Goal: Task Accomplishment & Management: Complete application form

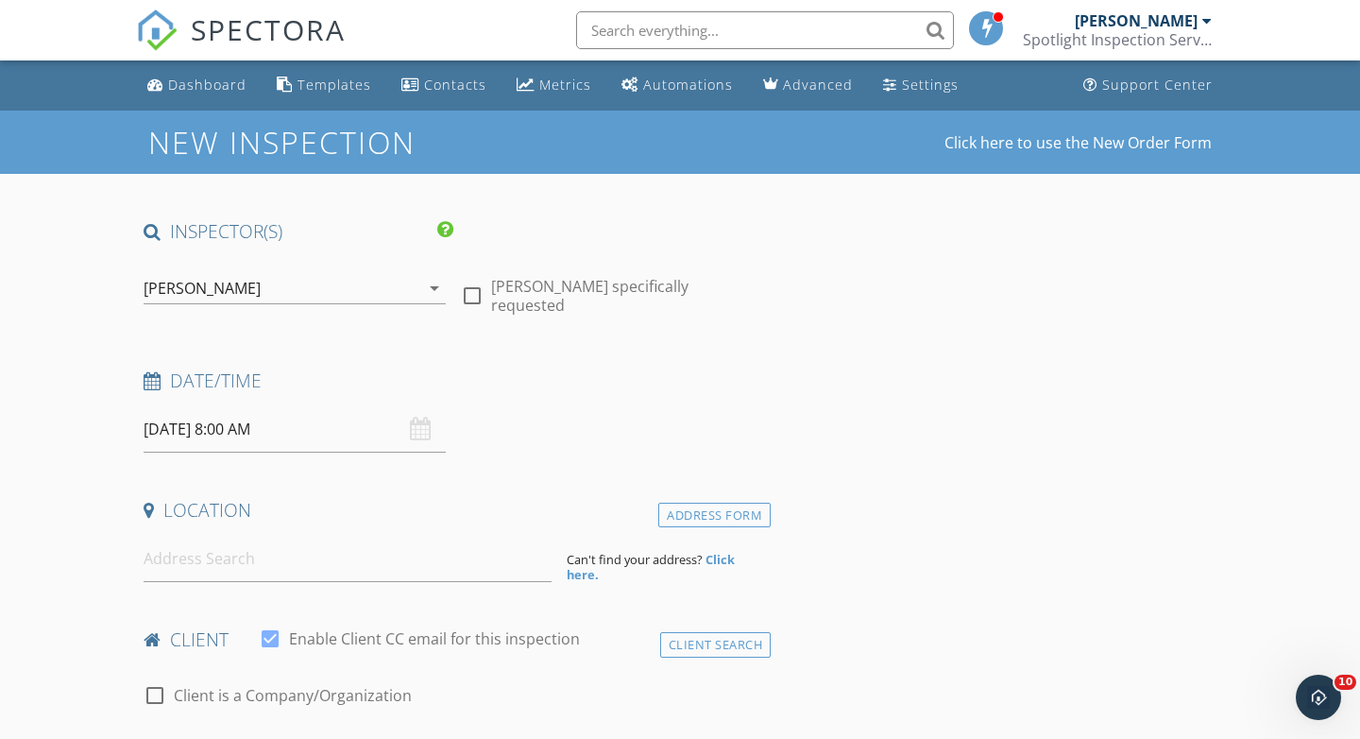
click at [180, 427] on input "09/29/2025 8:00 AM" at bounding box center [295, 429] width 302 height 46
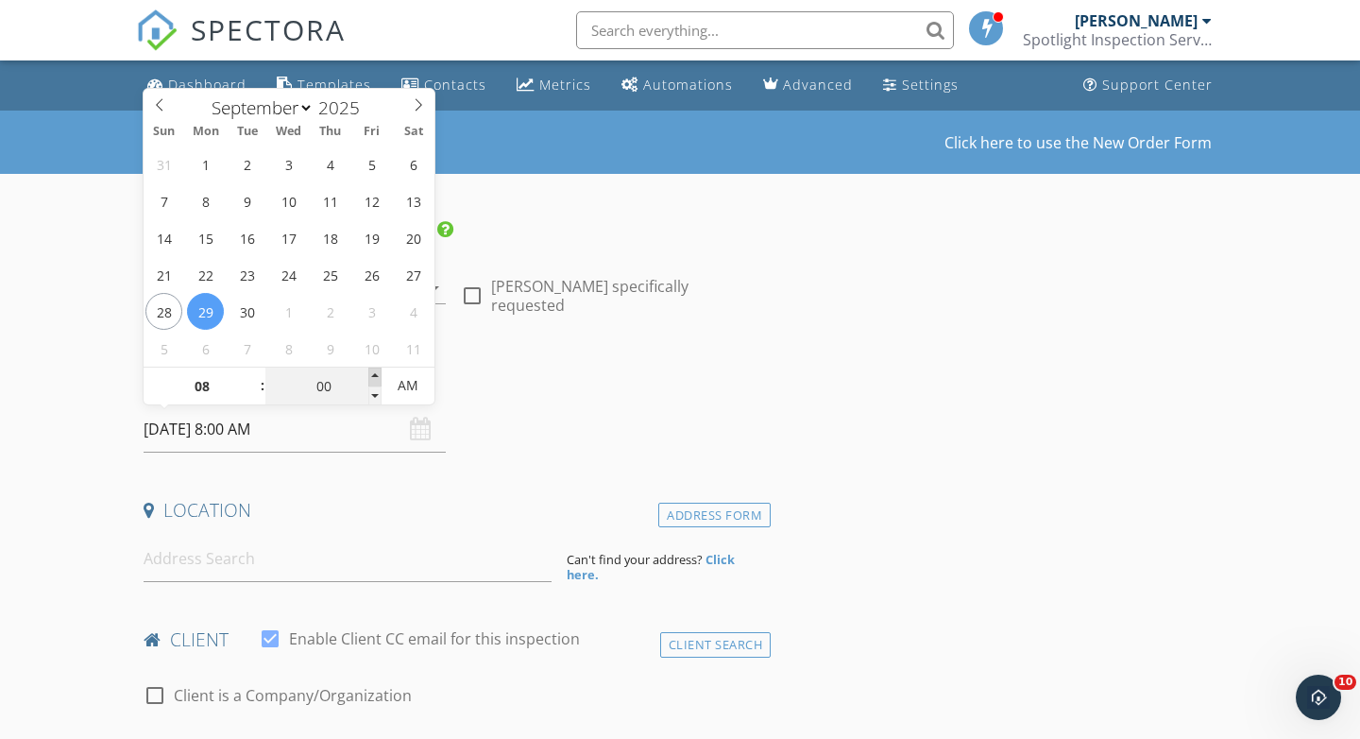
click at [377, 372] on span at bounding box center [374, 376] width 13 height 19
type input "09/29/2025 8:05 AM"
type input "05"
type input "09/29/2025 8:10 AM"
type input "10"
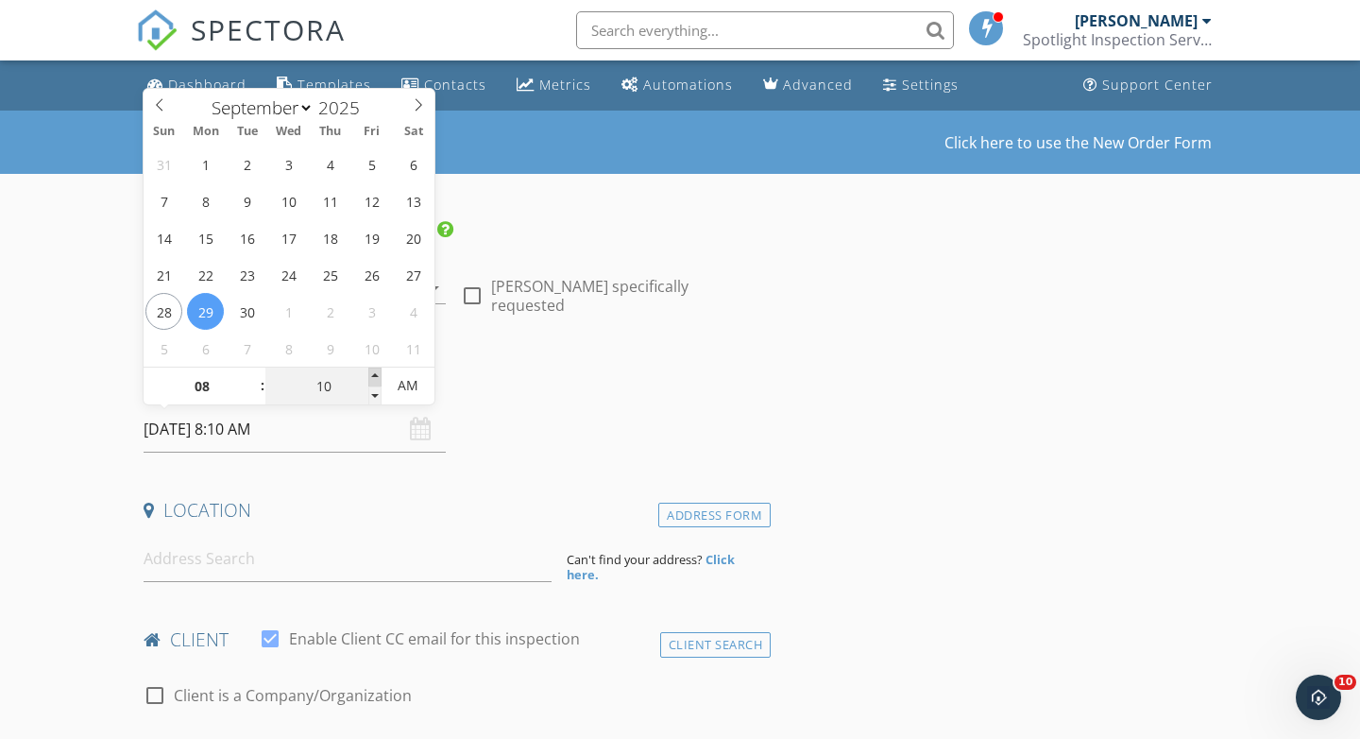
click at [377, 372] on span at bounding box center [374, 376] width 13 height 19
type input "09/29/2025 8:15 AM"
type input "15"
click at [377, 372] on span at bounding box center [374, 376] width 13 height 19
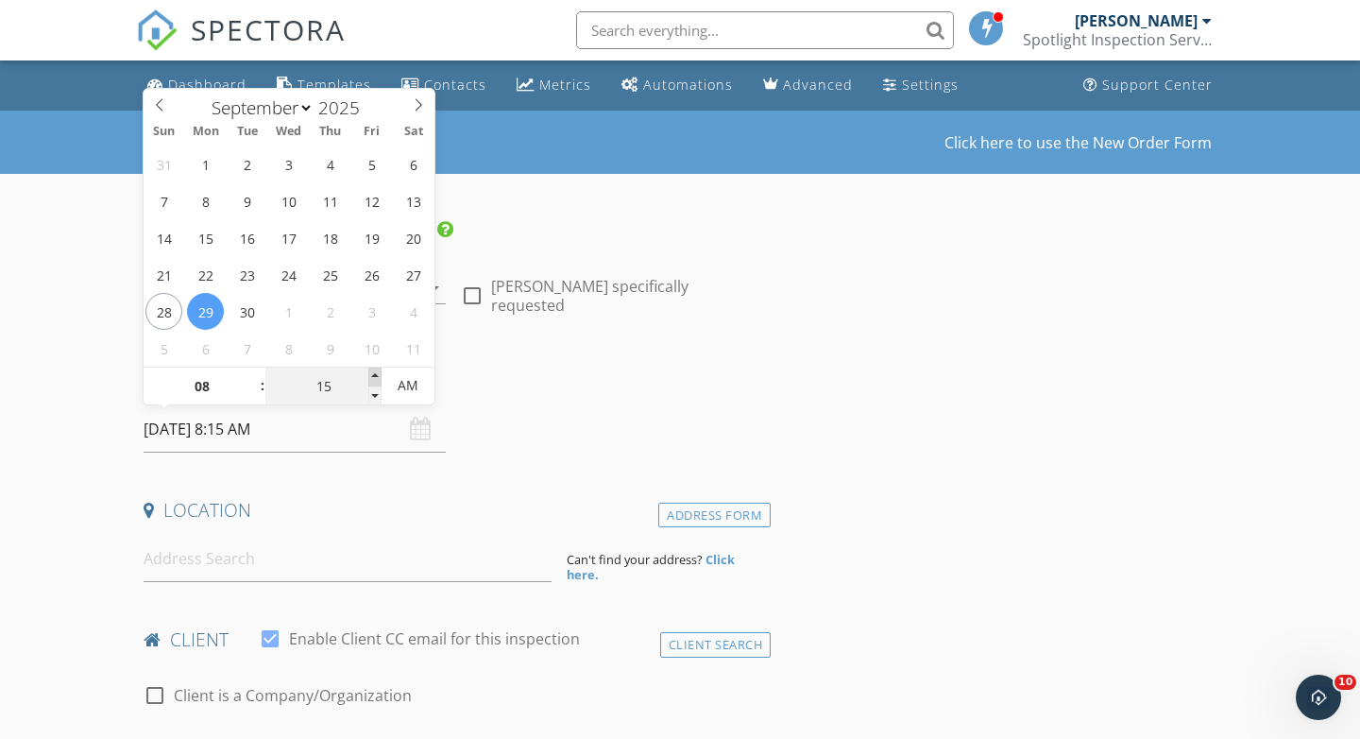
type input "09/29/2025 8:20 AM"
type input "20"
click at [377, 372] on span at bounding box center [374, 376] width 13 height 19
type input "09/29/2025 8:25 AM"
type input "25"
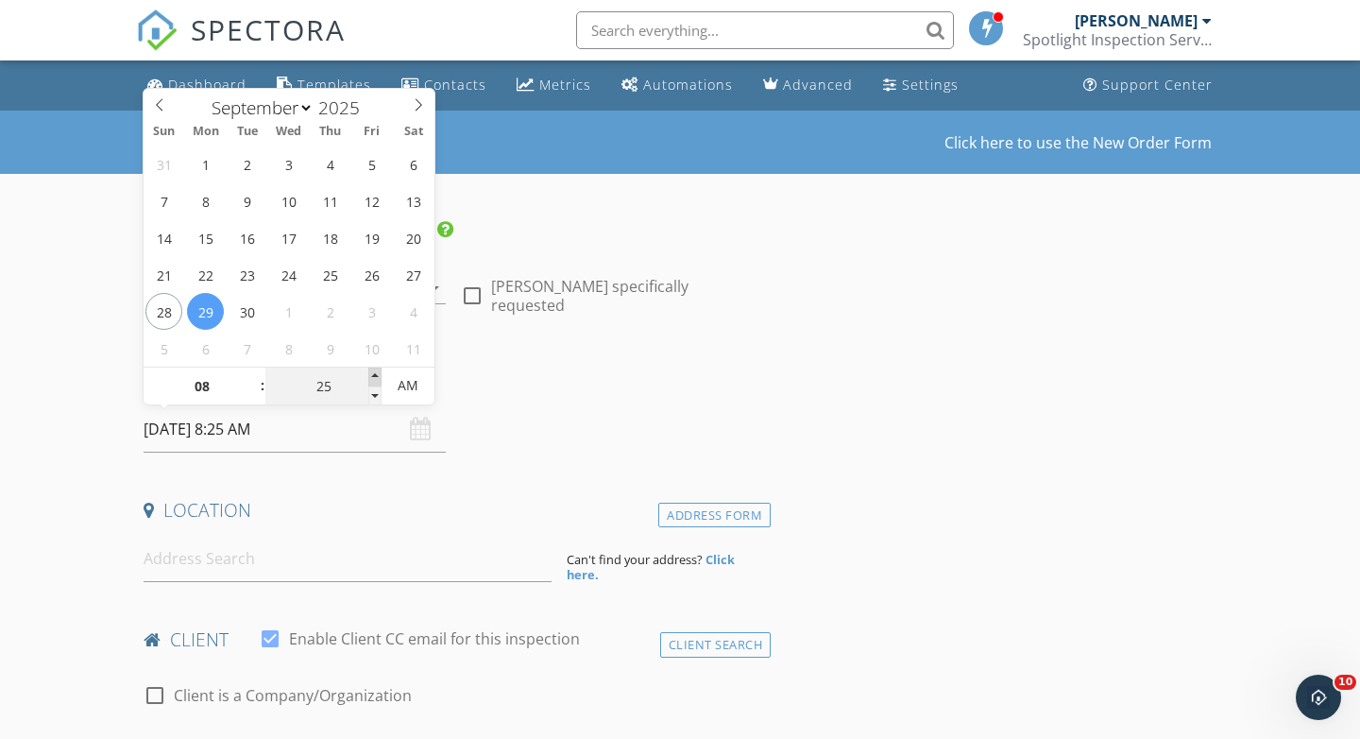
click at [377, 372] on span at bounding box center [374, 376] width 13 height 19
type input "09/29/2025 8:30 AM"
type input "30"
click at [160, 568] on input at bounding box center [348, 559] width 408 height 46
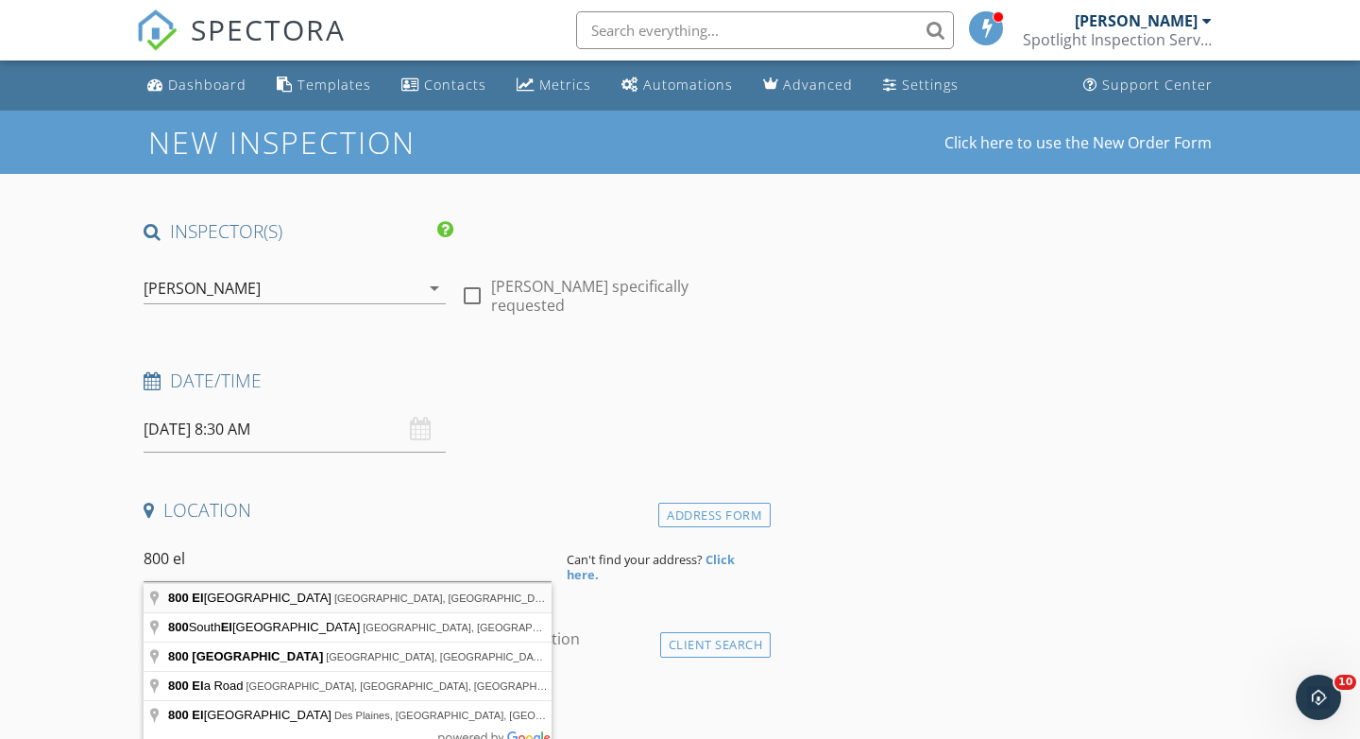
type input "800 Elgin Road, Evanston, IL, USA"
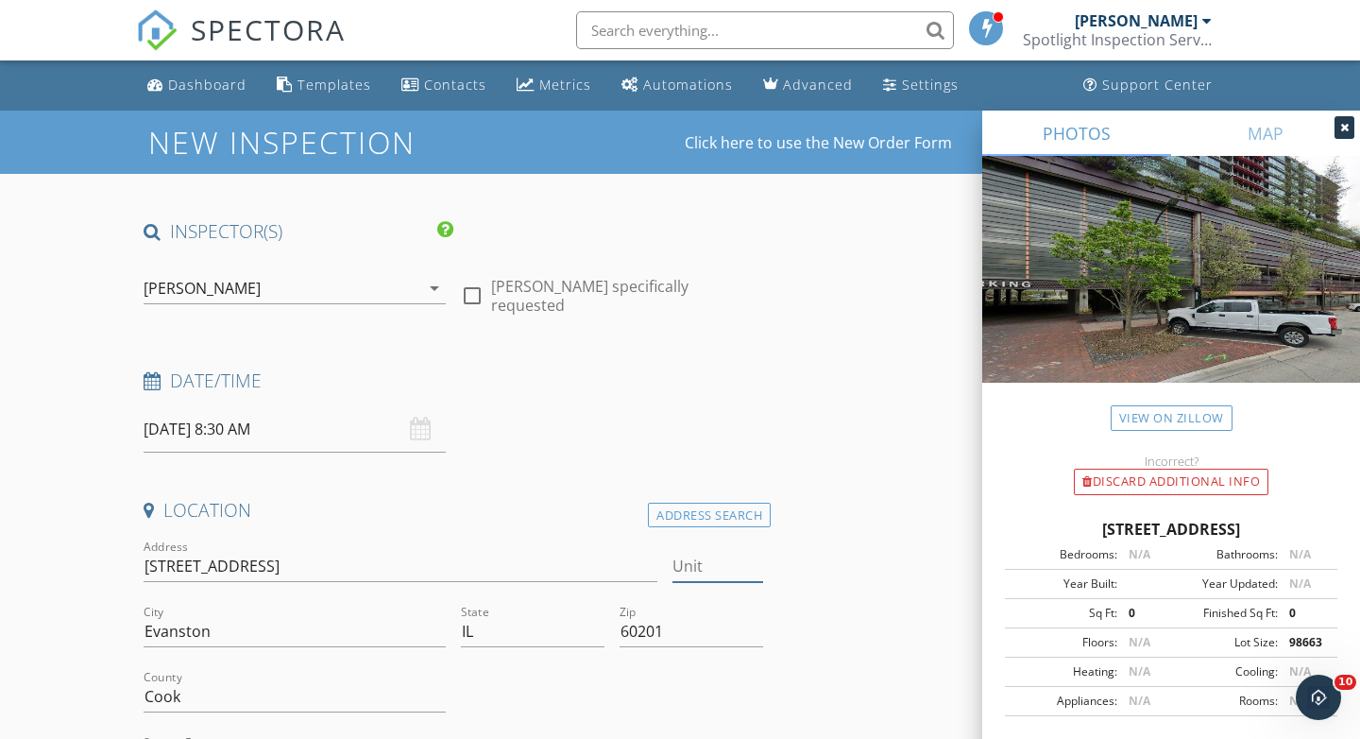
click at [699, 572] on input "Unit" at bounding box center [718, 566] width 91 height 31
type input "1002"
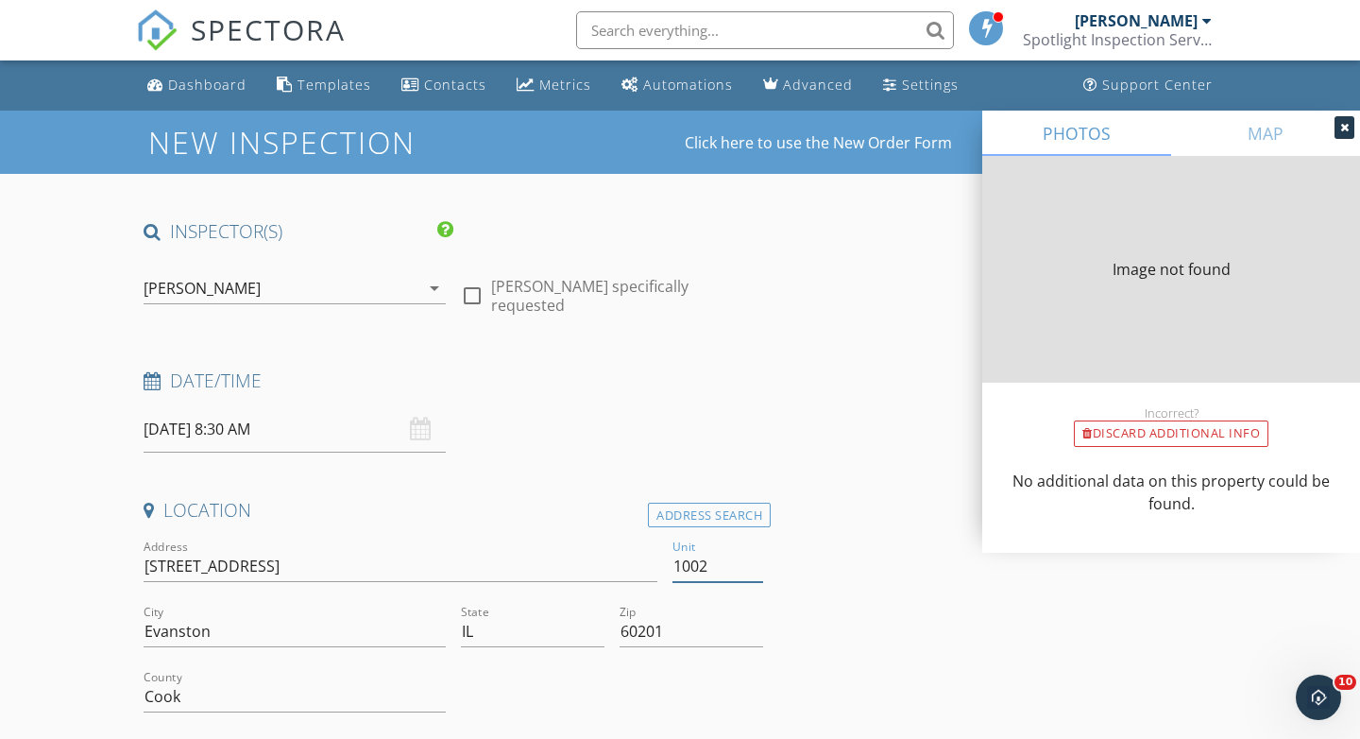
type input "0"
type input "2000"
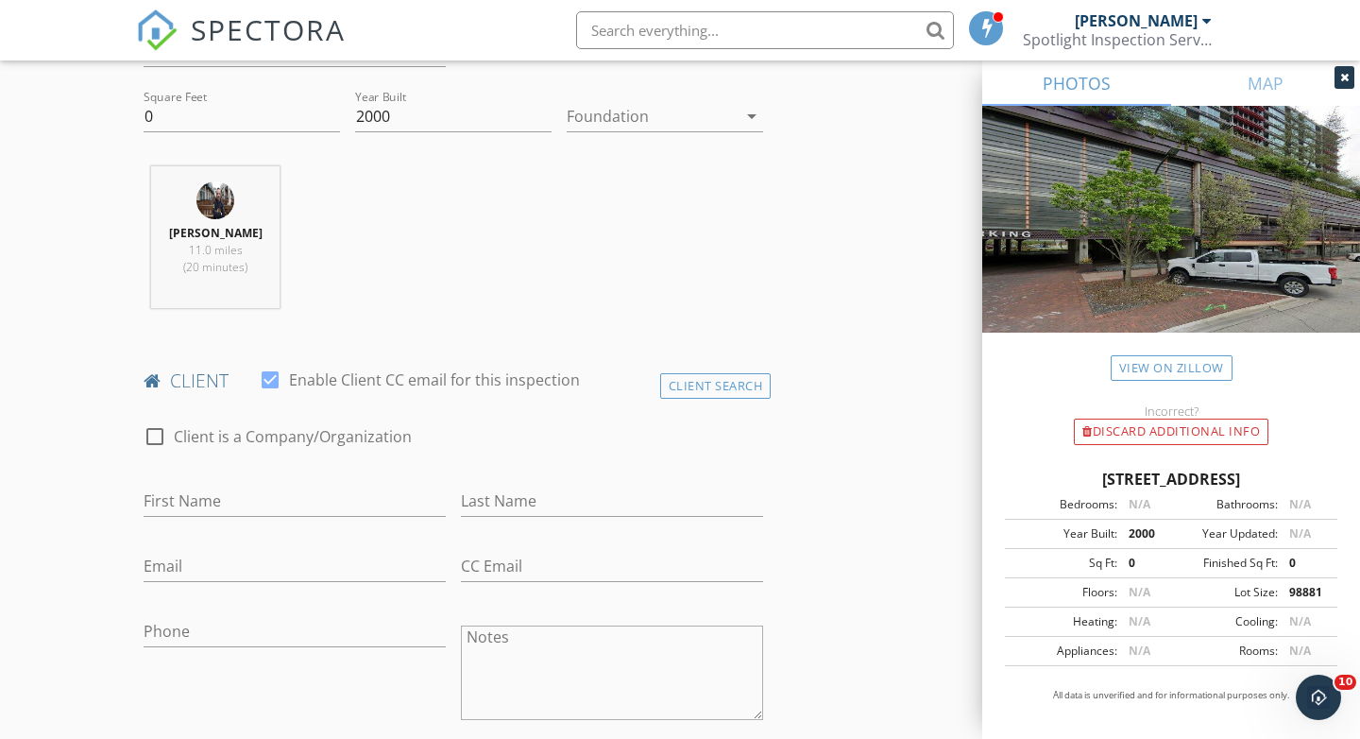
scroll to position [676, 0]
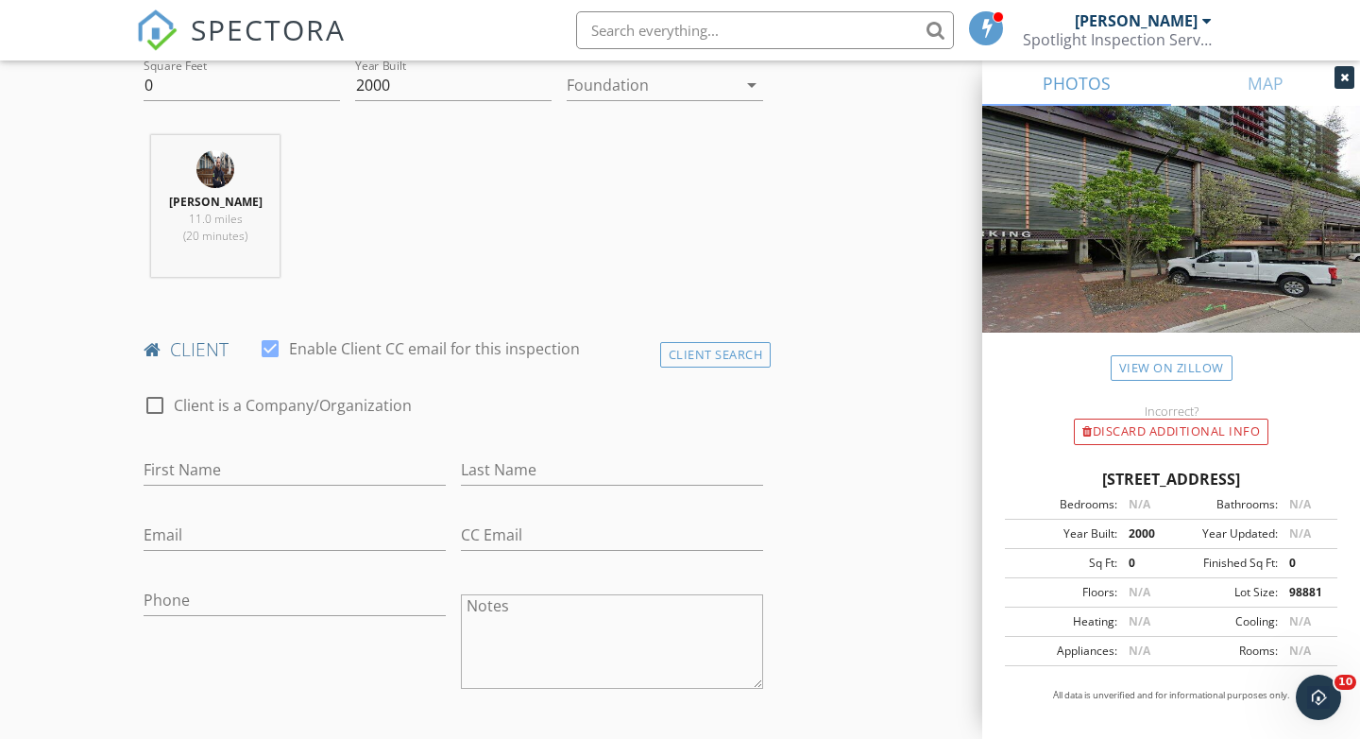
type input "1002"
click at [171, 472] on input "First Name" at bounding box center [295, 469] width 302 height 31
type input "Sophie"
click at [495, 466] on input "Last Name" at bounding box center [612, 469] width 302 height 31
type input "Yu"
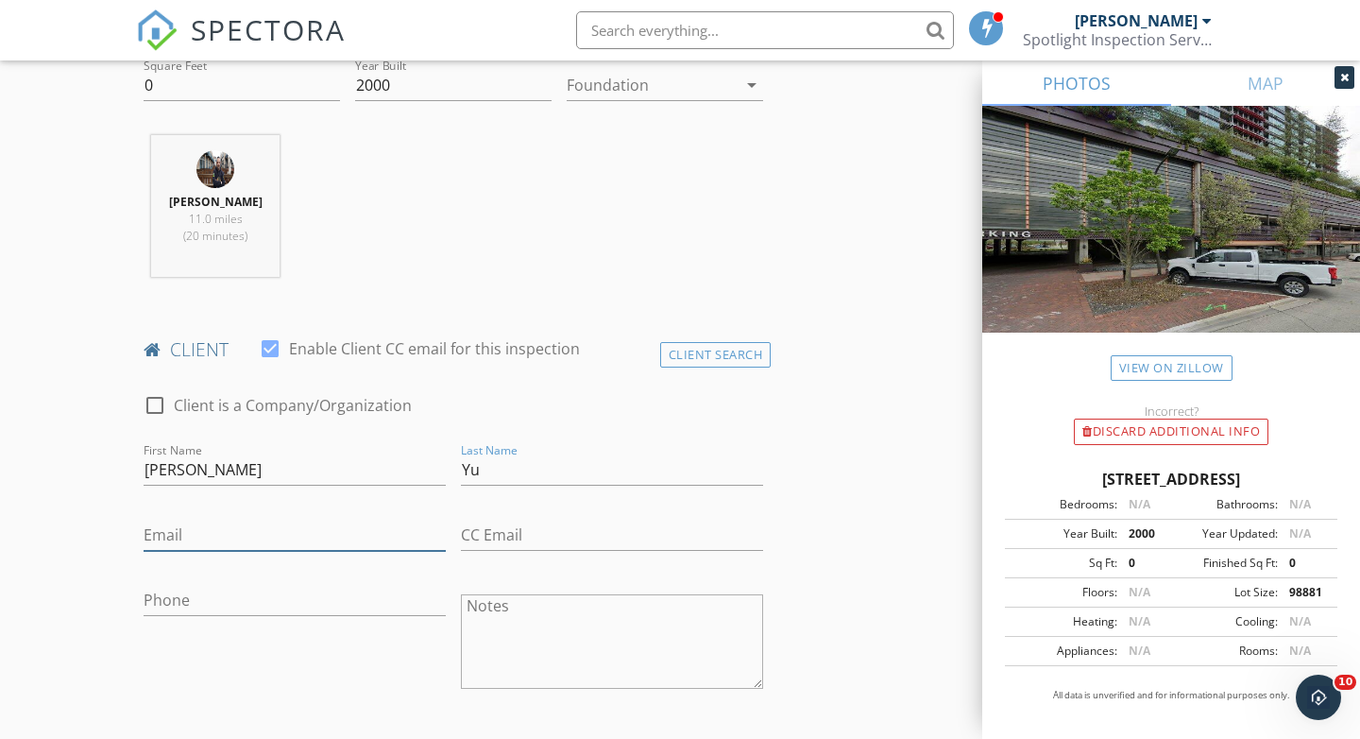
click at [160, 531] on input "Email" at bounding box center [295, 534] width 302 height 31
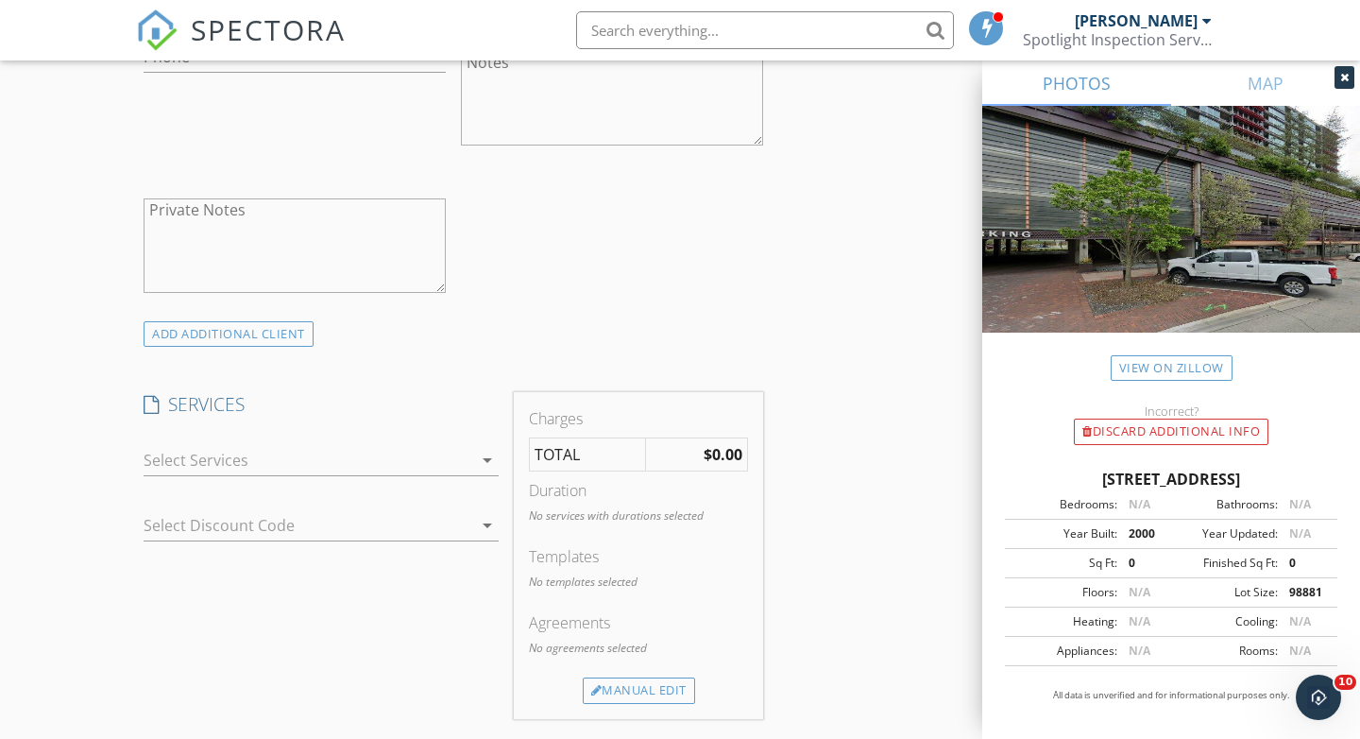
scroll to position [1220, 0]
type input "sophieyu1028@gmail.com"
click at [484, 461] on icon "arrow_drop_down" at bounding box center [487, 459] width 23 height 23
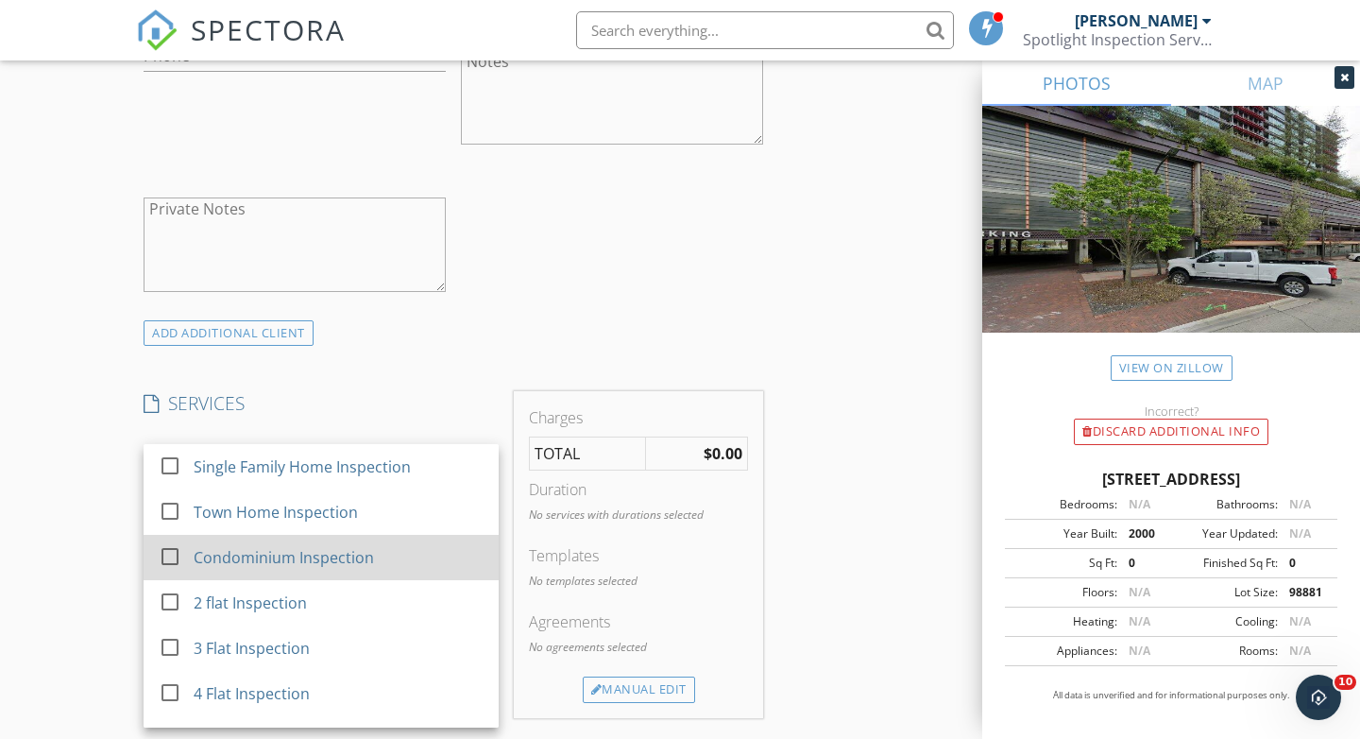
click at [444, 553] on div "Condominium Inspection" at bounding box center [339, 557] width 290 height 38
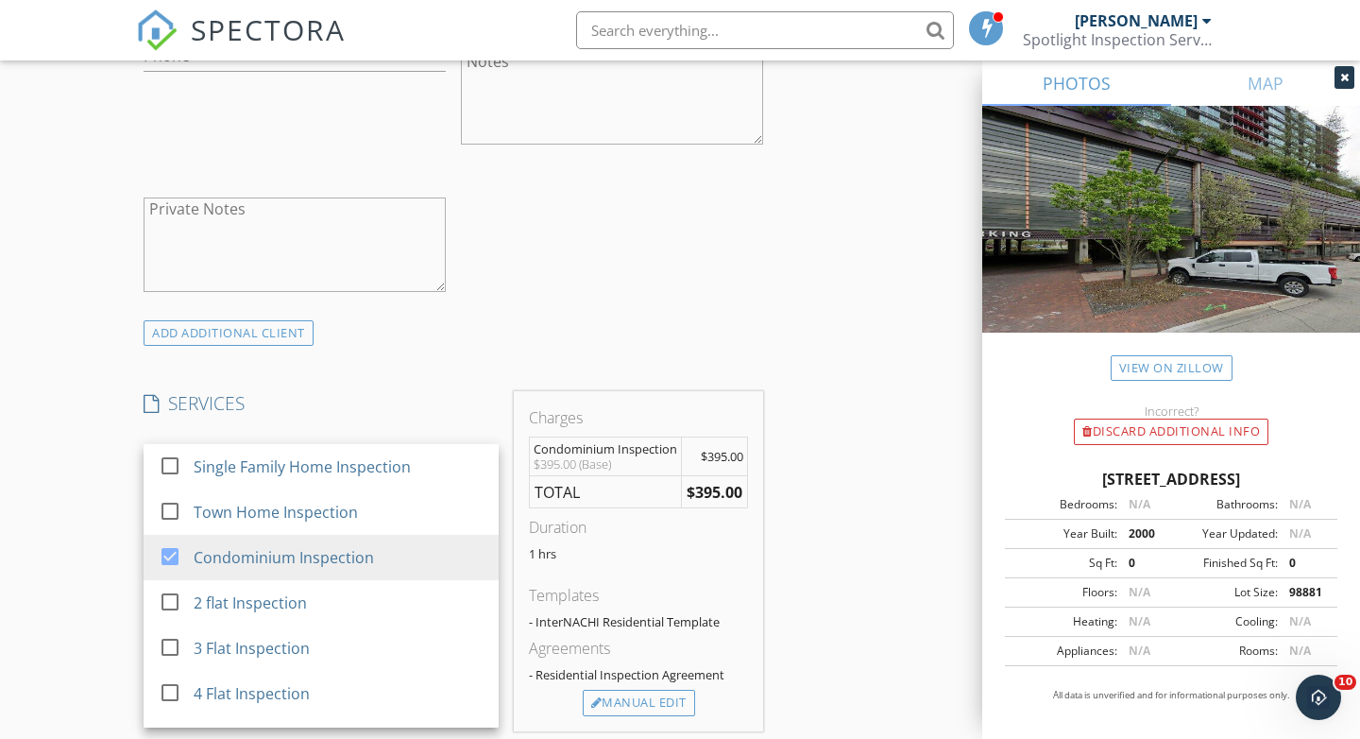
click at [650, 688] on div "Agreements - Residential Inspection Agreement" at bounding box center [638, 663] width 219 height 53
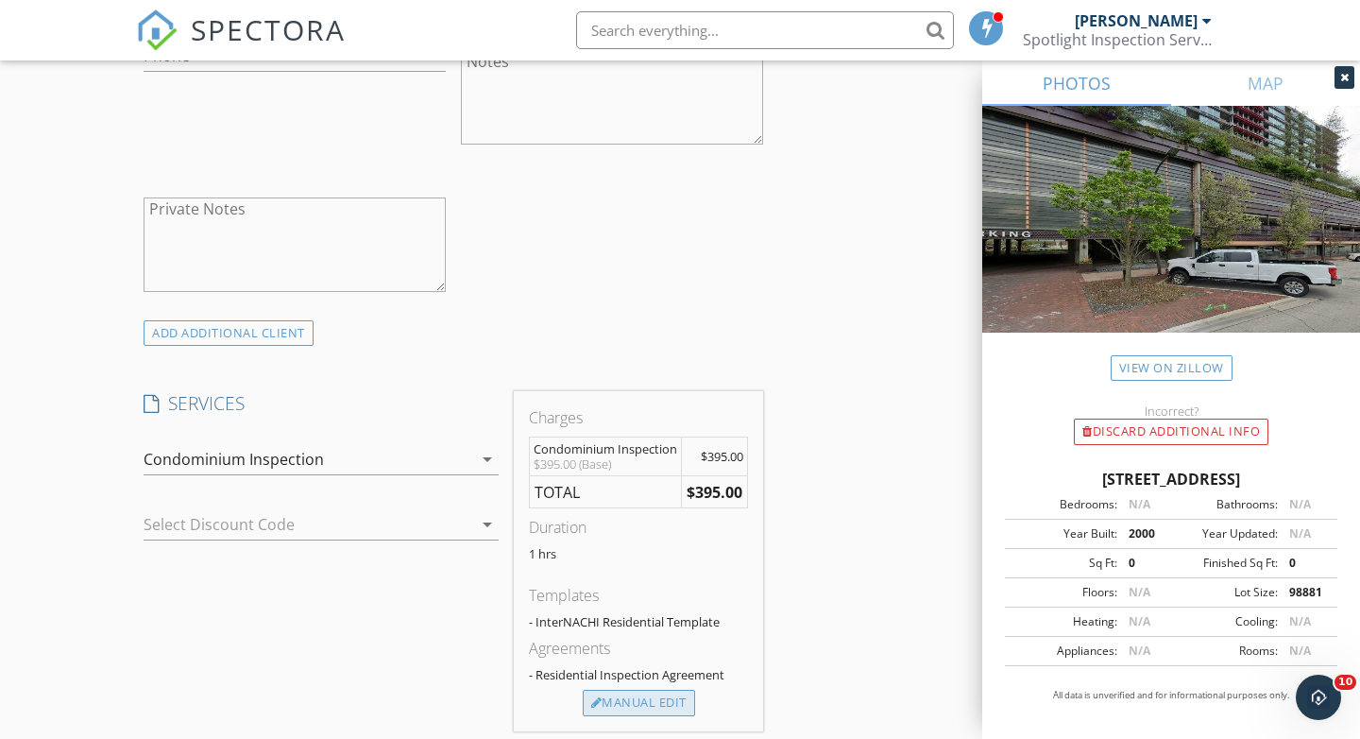
click at [628, 696] on div "Manual Edit" at bounding box center [639, 703] width 112 height 26
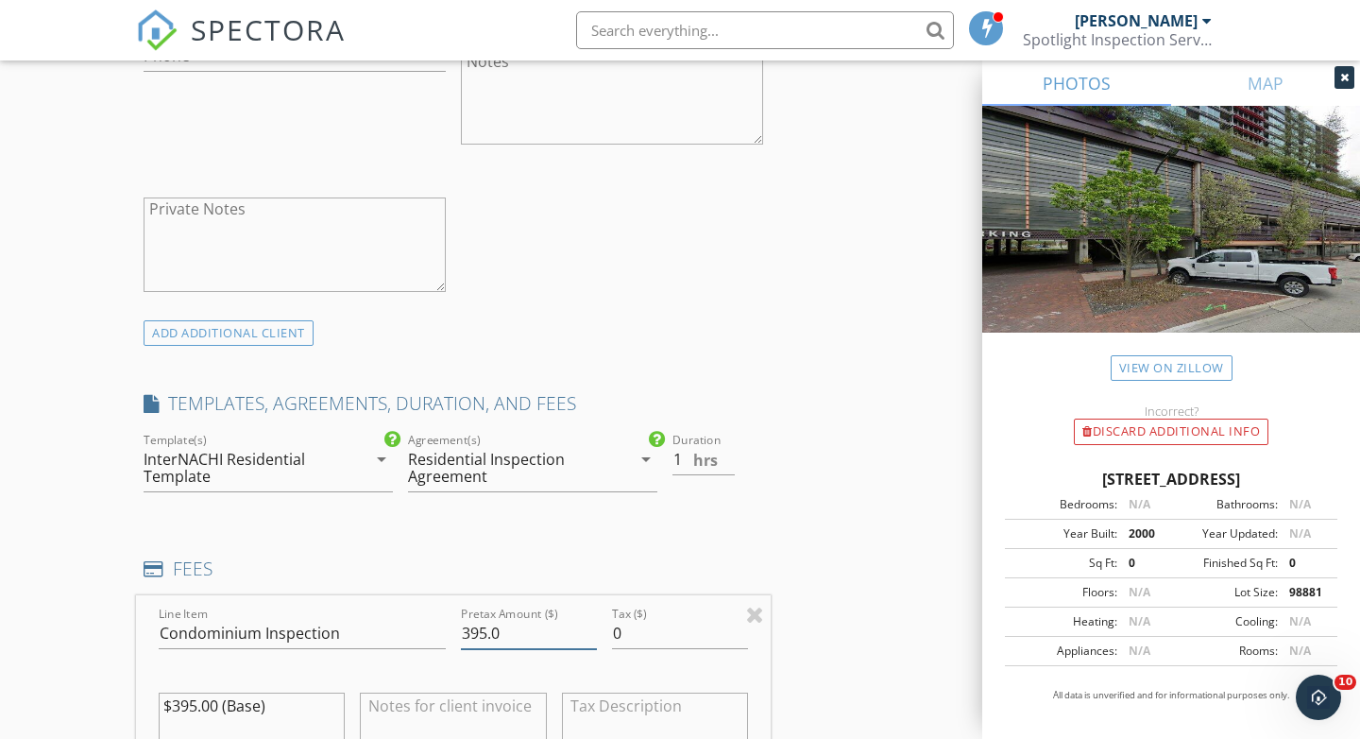
click at [478, 639] on input "395.0" at bounding box center [529, 633] width 136 height 31
type input "425.0"
click at [676, 350] on div "INSPECTOR(S) check_box Safa Moayyed PRIMARY Safa Moayyed arrow_drop_down check_…" at bounding box center [453, 636] width 635 height 3274
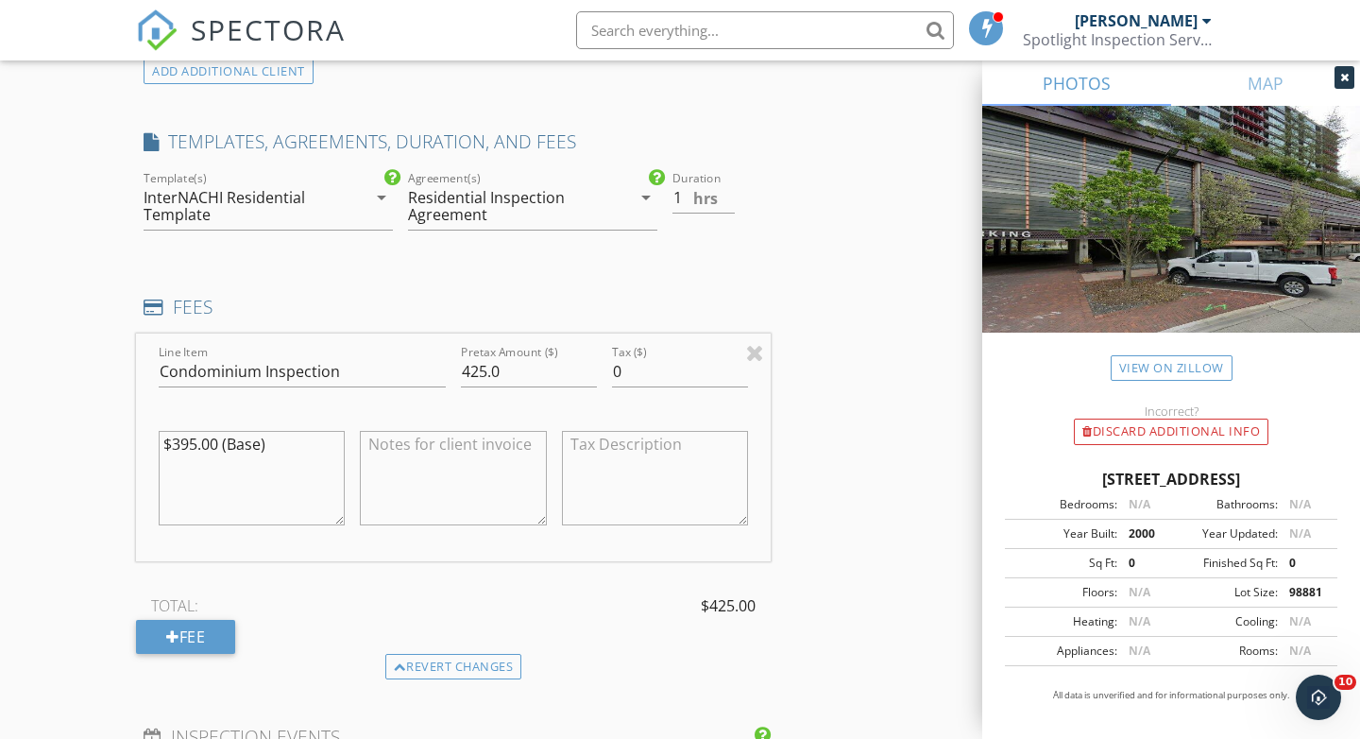
scroll to position [1491, 0]
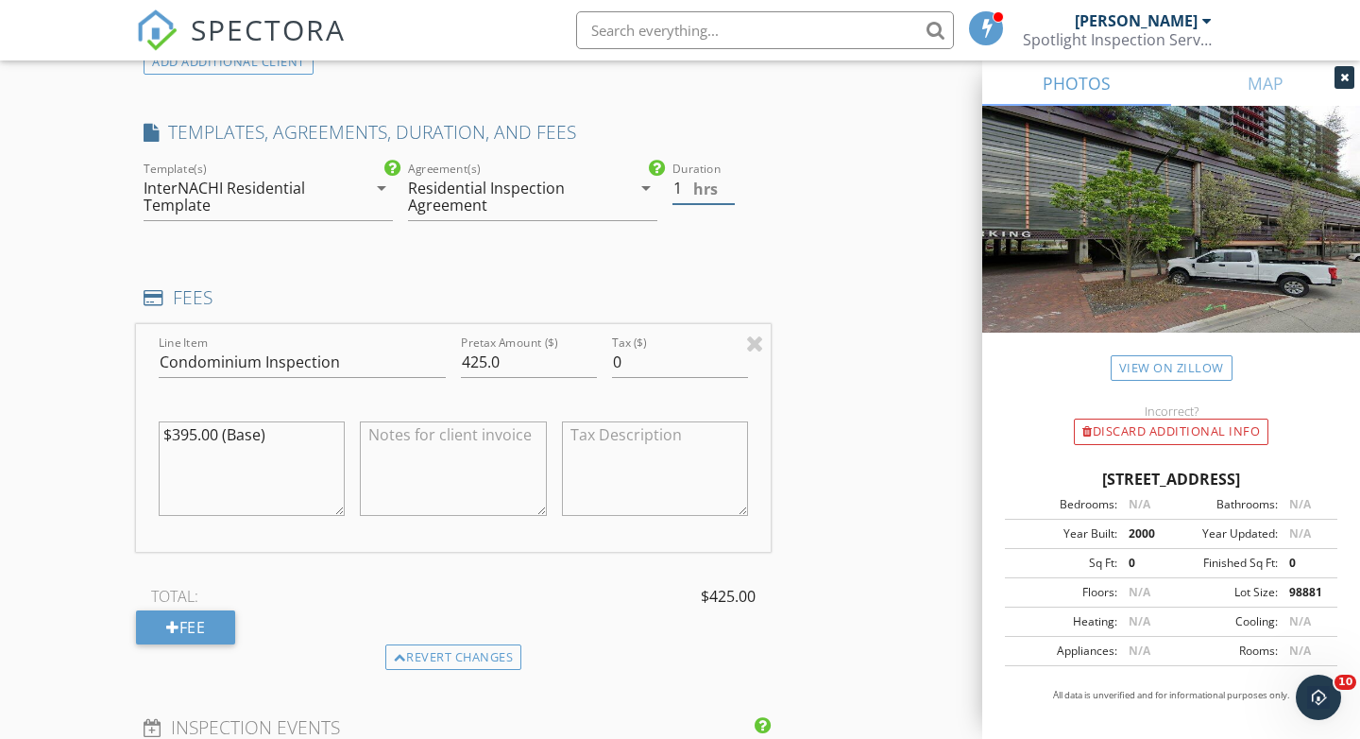
type input "1.5"
click at [726, 182] on input "1.5" at bounding box center [704, 188] width 62 height 31
click at [805, 357] on div "INSPECTOR(S) check_box Safa Moayyed PRIMARY Safa Moayyed arrow_drop_down check_…" at bounding box center [680, 420] width 1088 height 3384
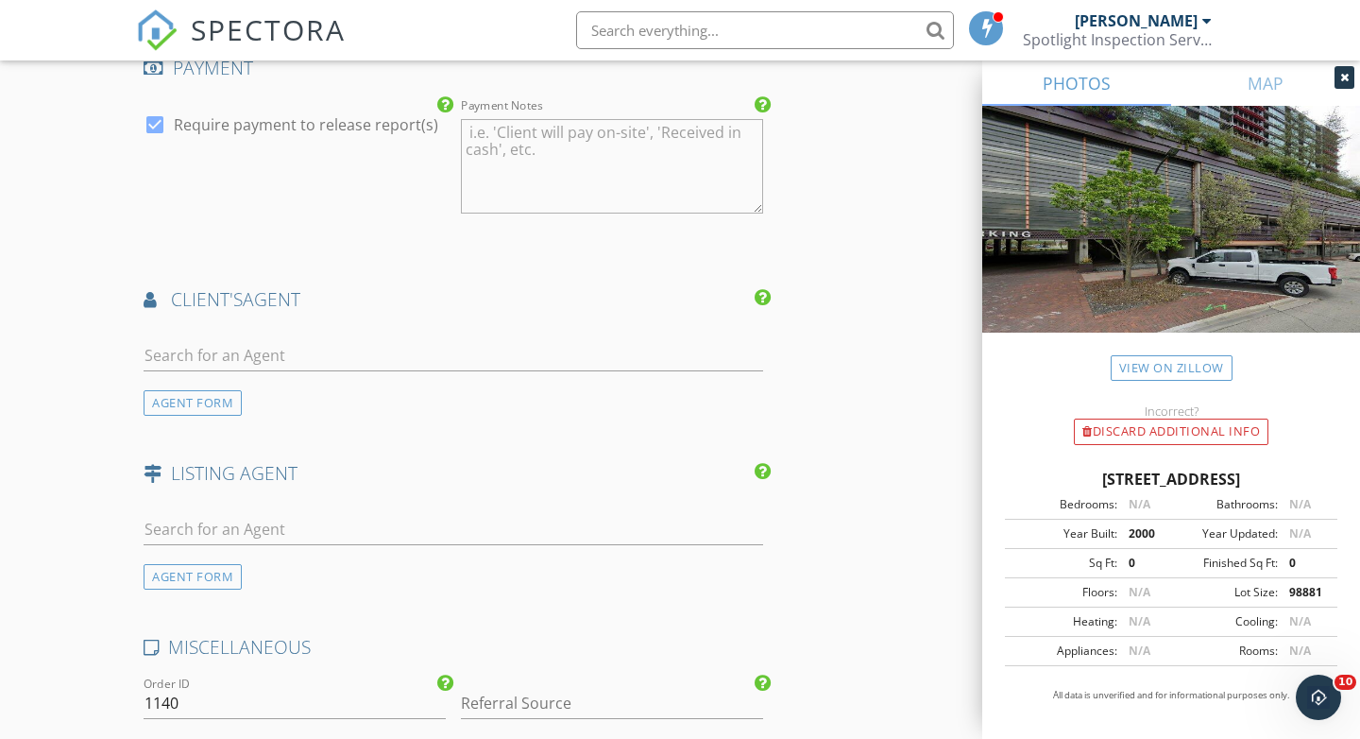
scroll to position [2321, 0]
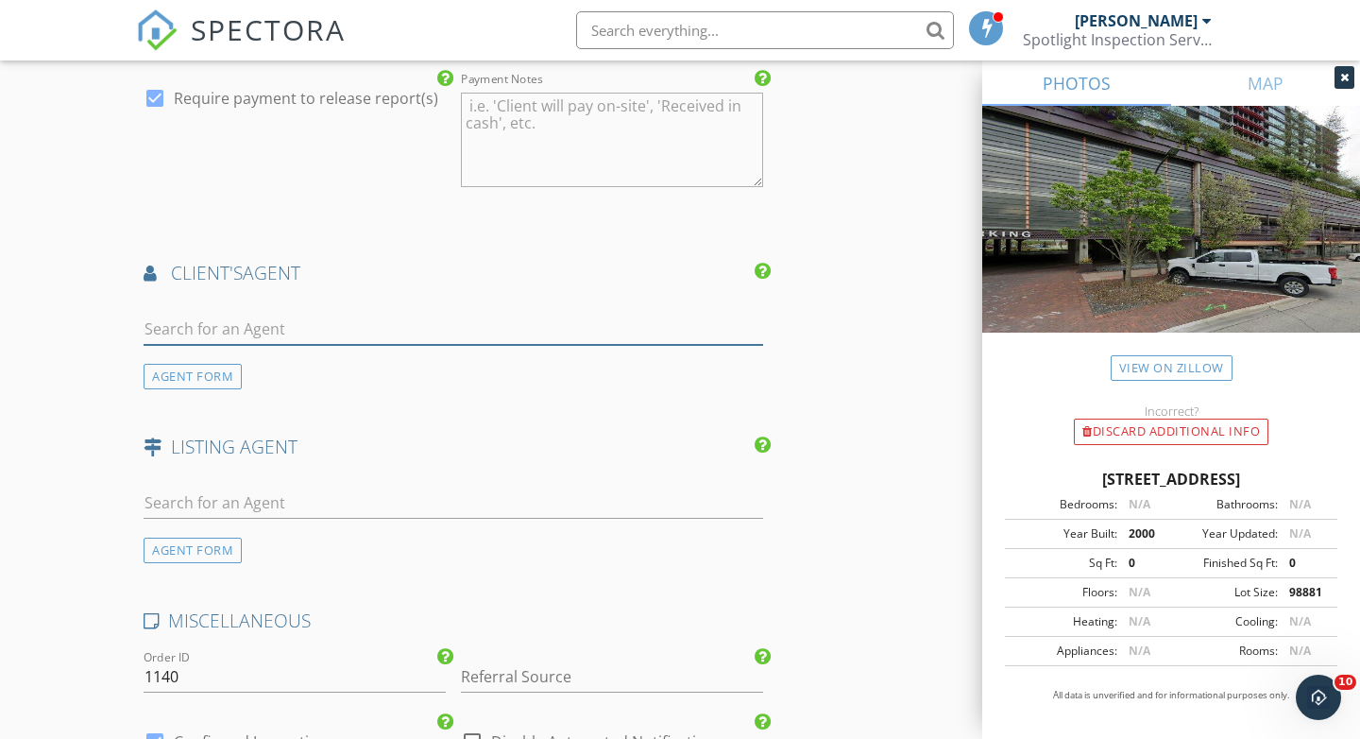
click at [154, 332] on input "text" at bounding box center [454, 329] width 620 height 31
type input "Danie"
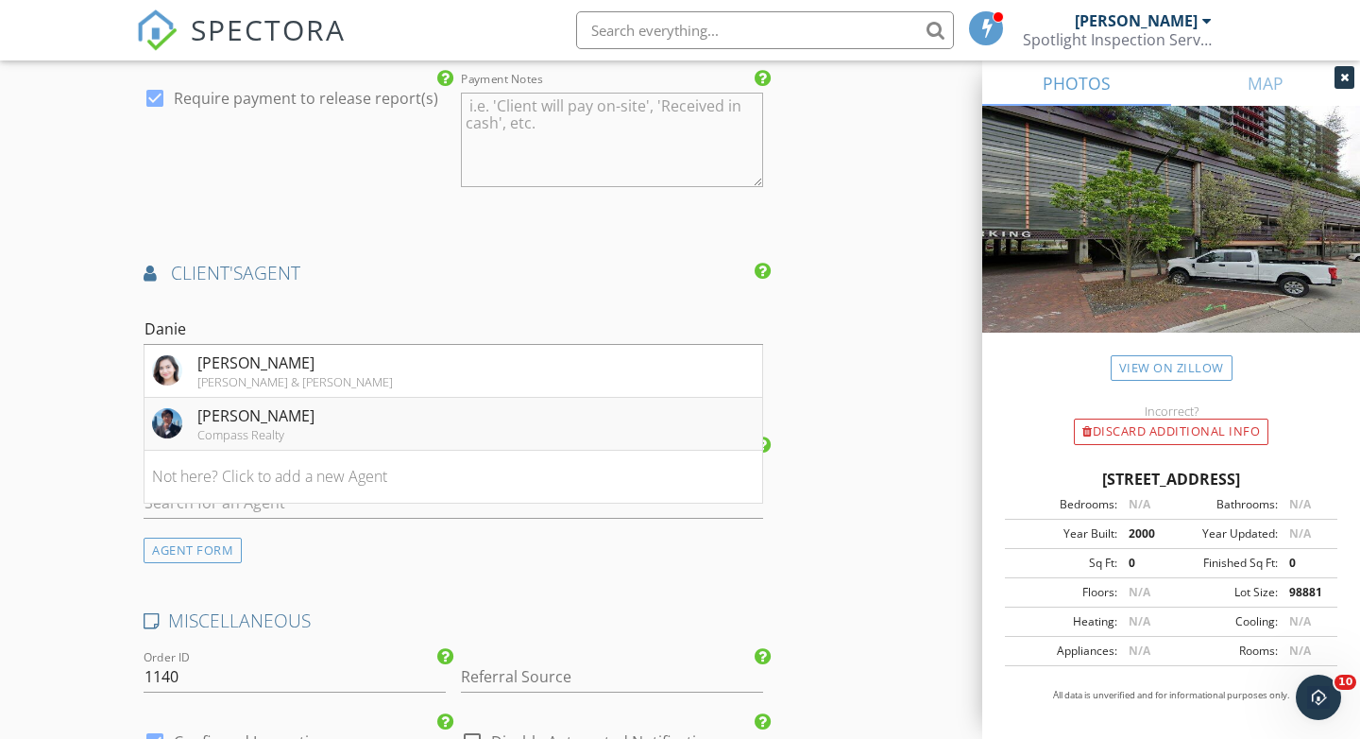
click at [214, 418] on div "Daniel Xia" at bounding box center [255, 415] width 117 height 23
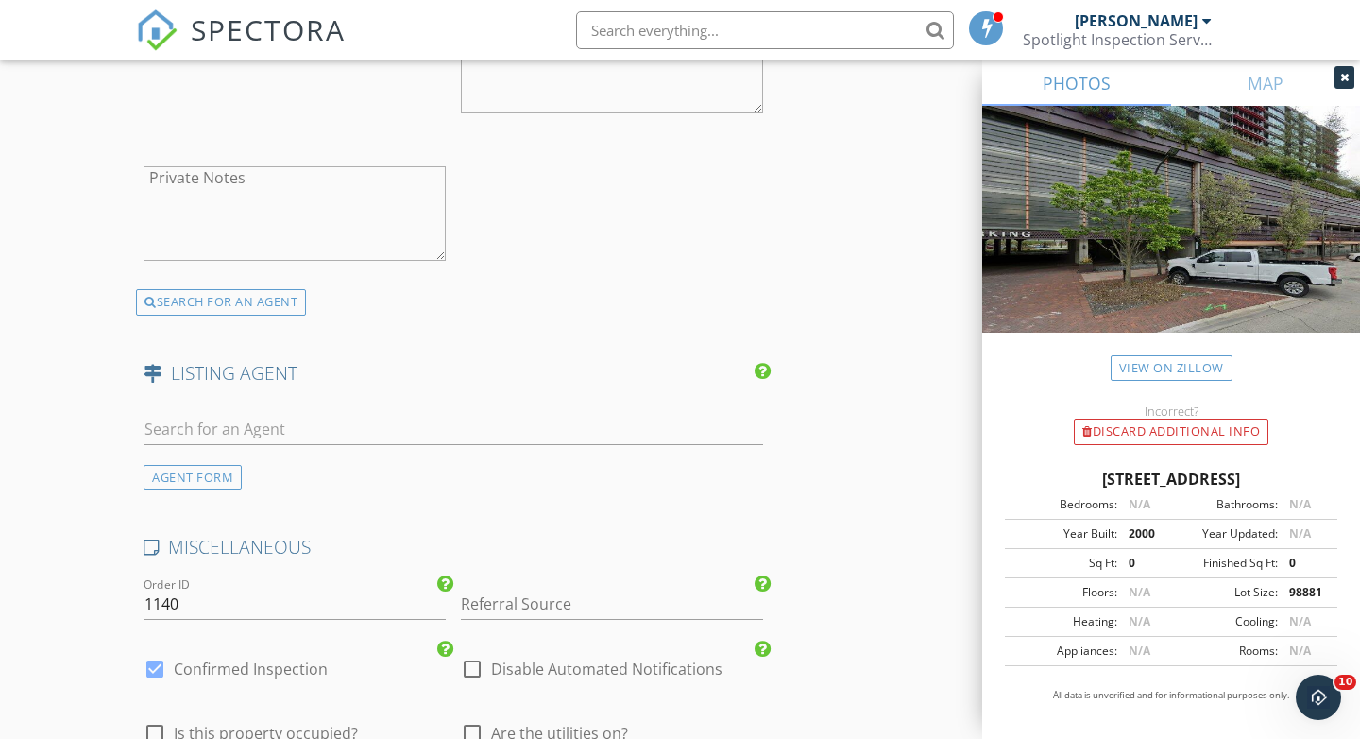
scroll to position [2987, 0]
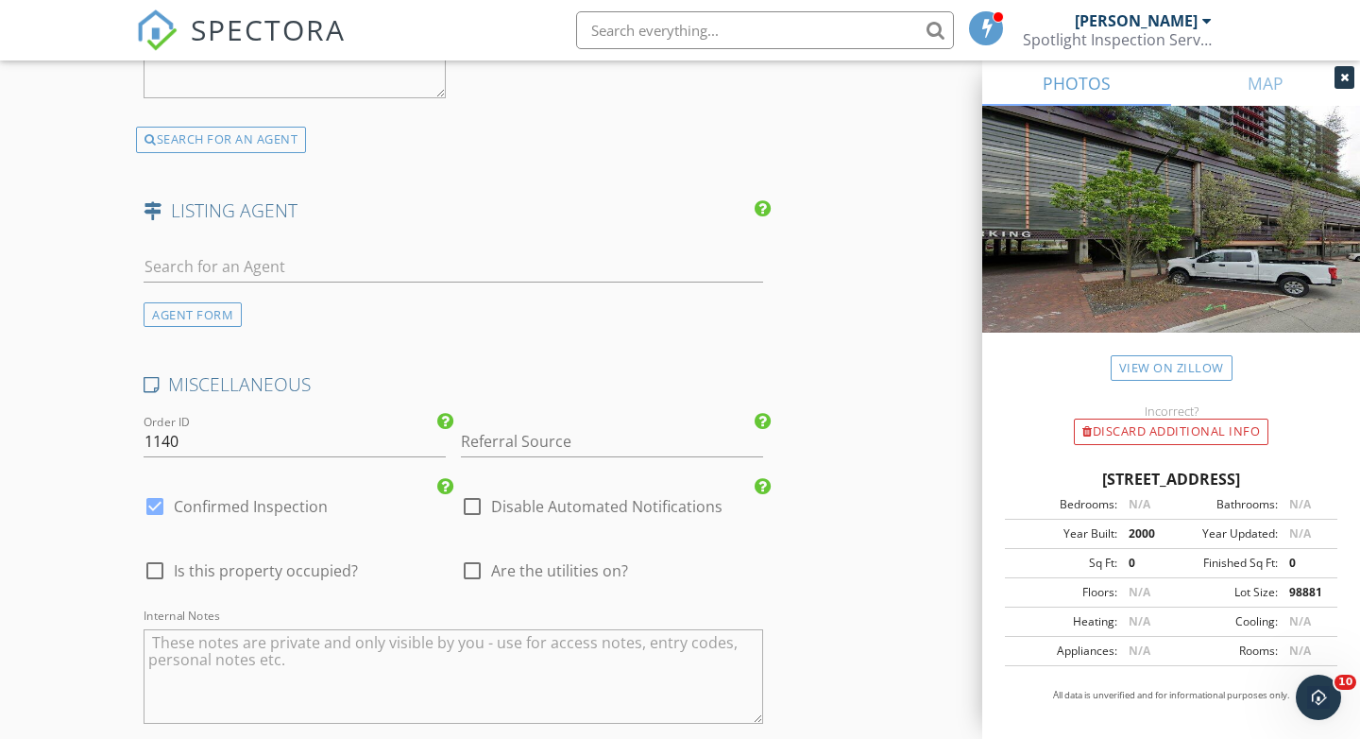
click at [469, 568] on div at bounding box center [472, 570] width 32 height 32
checkbox input "true"
click at [151, 570] on div at bounding box center [155, 570] width 32 height 32
checkbox input "true"
click at [484, 447] on input "Referral Source" at bounding box center [612, 441] width 302 height 31
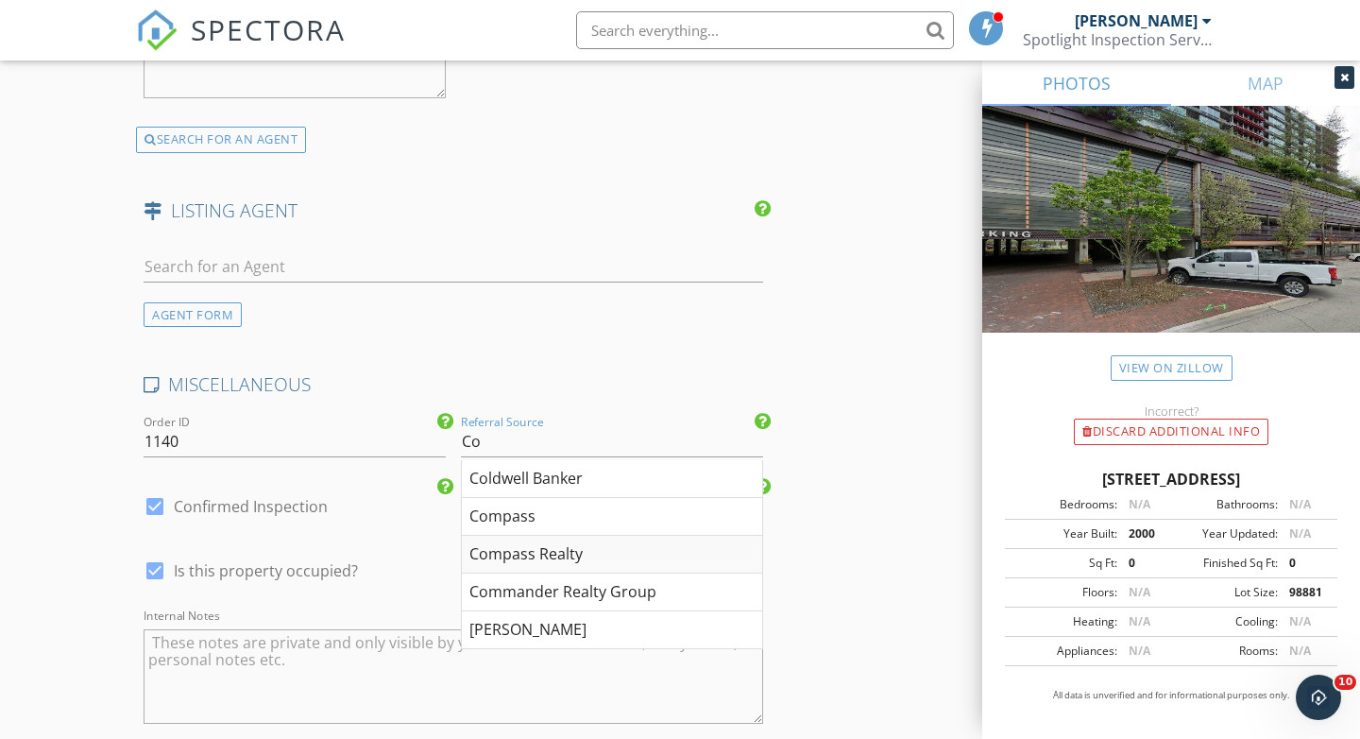
click at [513, 549] on div "Compass Realty" at bounding box center [612, 555] width 300 height 38
type input "Compass Realty"
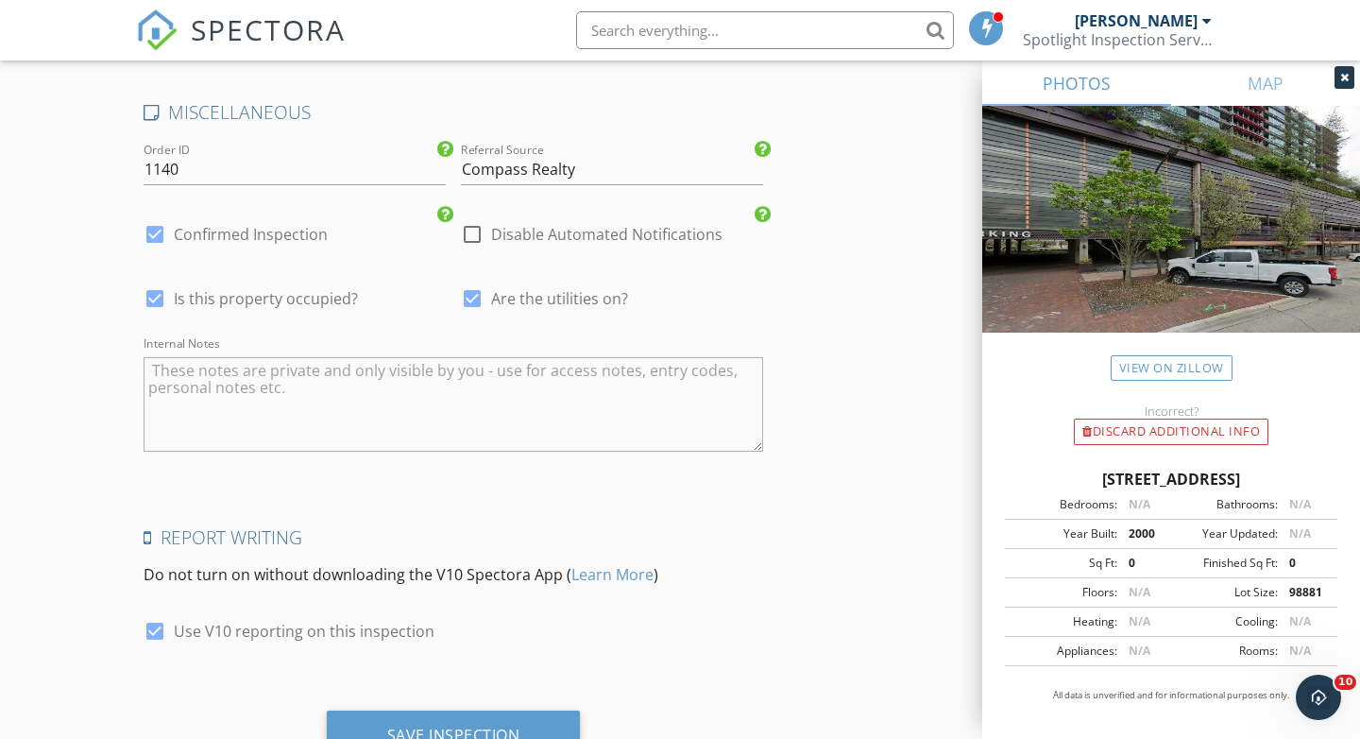
scroll to position [3341, 0]
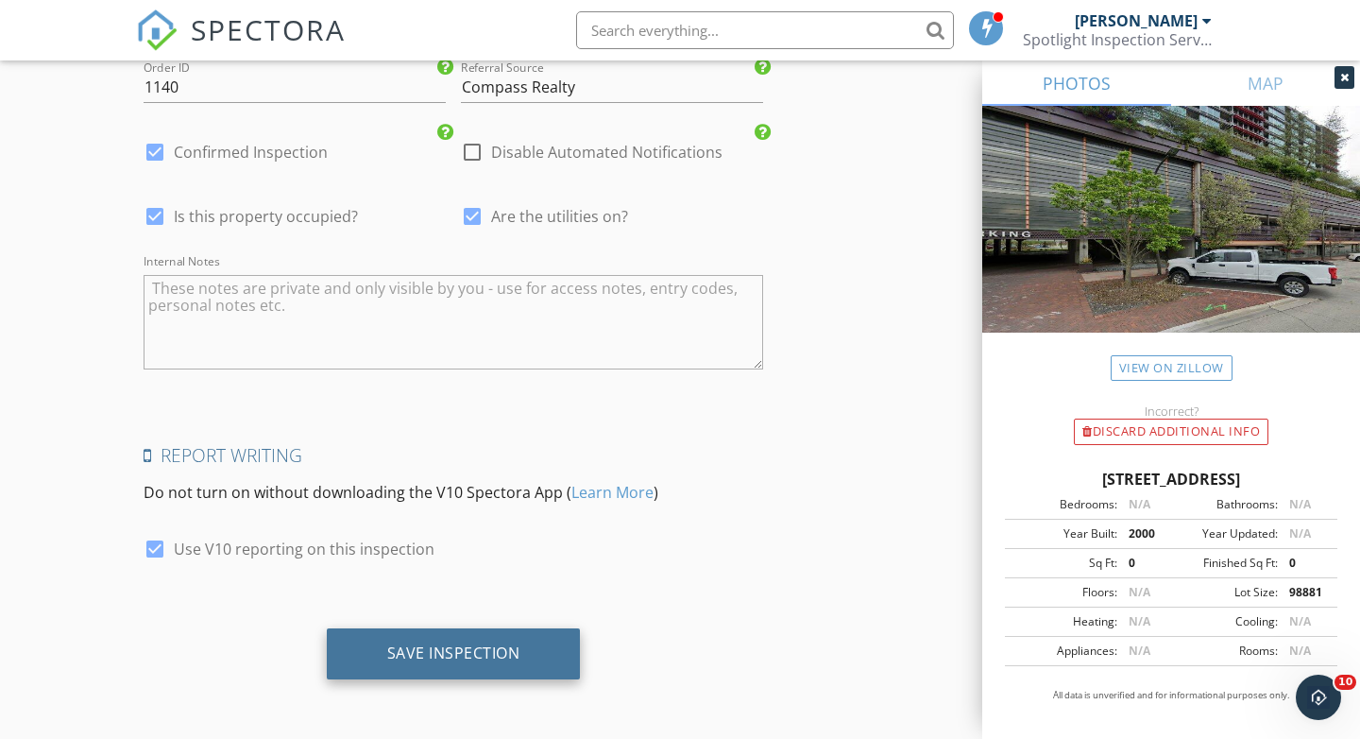
click at [443, 643] on div "Save Inspection" at bounding box center [453, 652] width 133 height 19
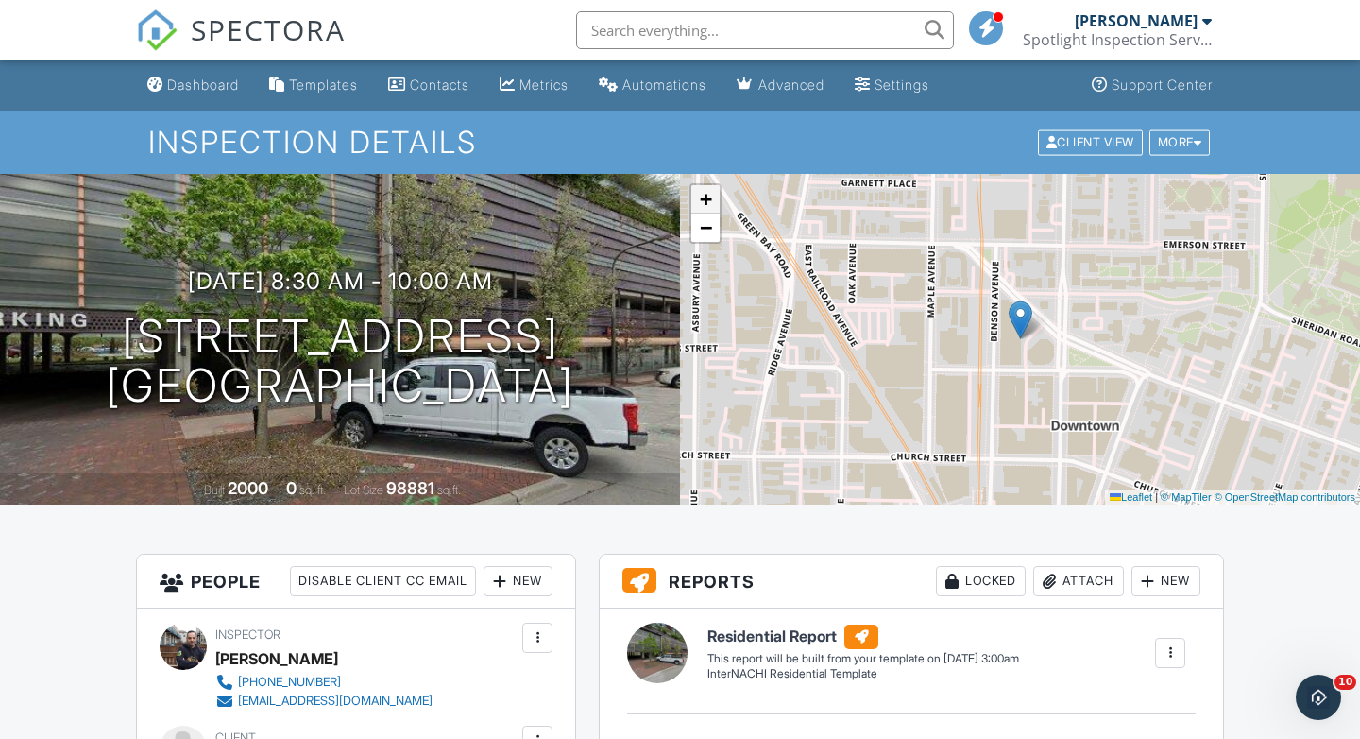
click at [707, 199] on span "+" at bounding box center [706, 199] width 12 height 24
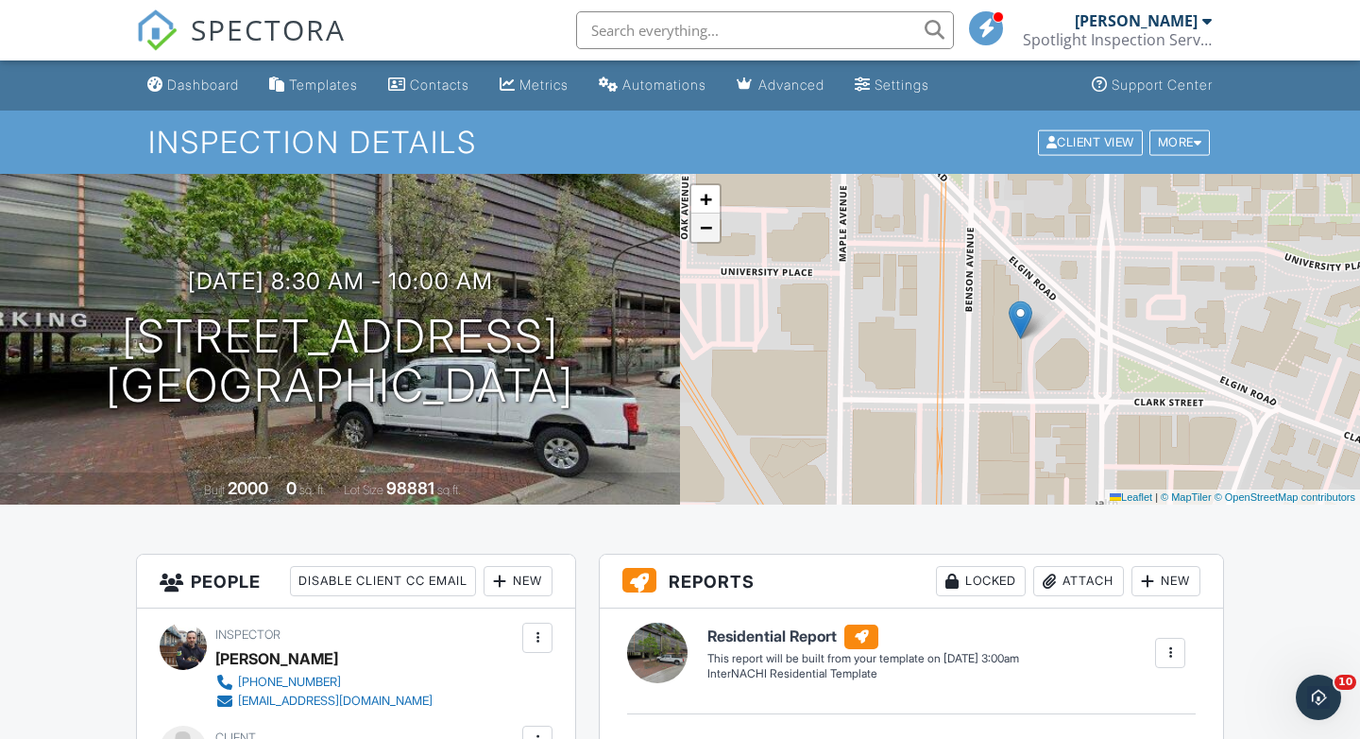
click at [706, 232] on span "−" at bounding box center [706, 227] width 12 height 24
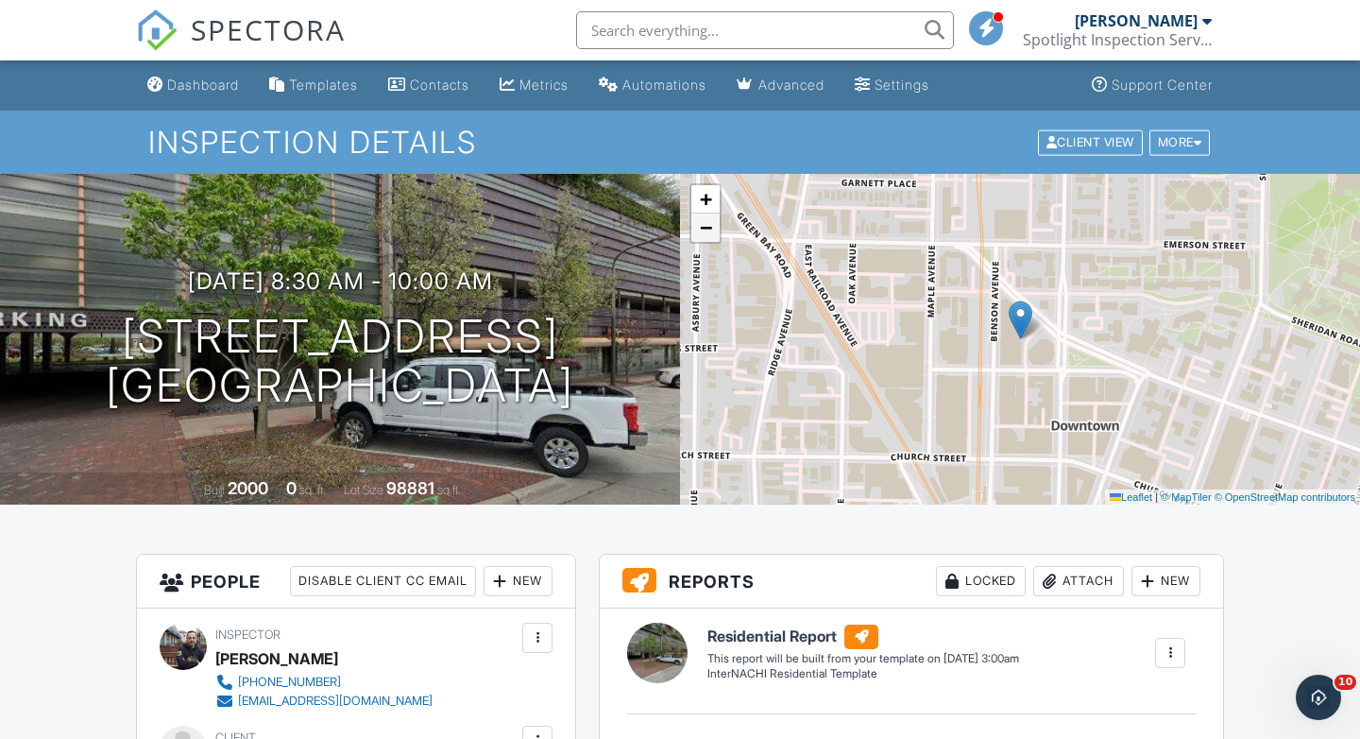
click at [706, 232] on span "−" at bounding box center [706, 227] width 12 height 24
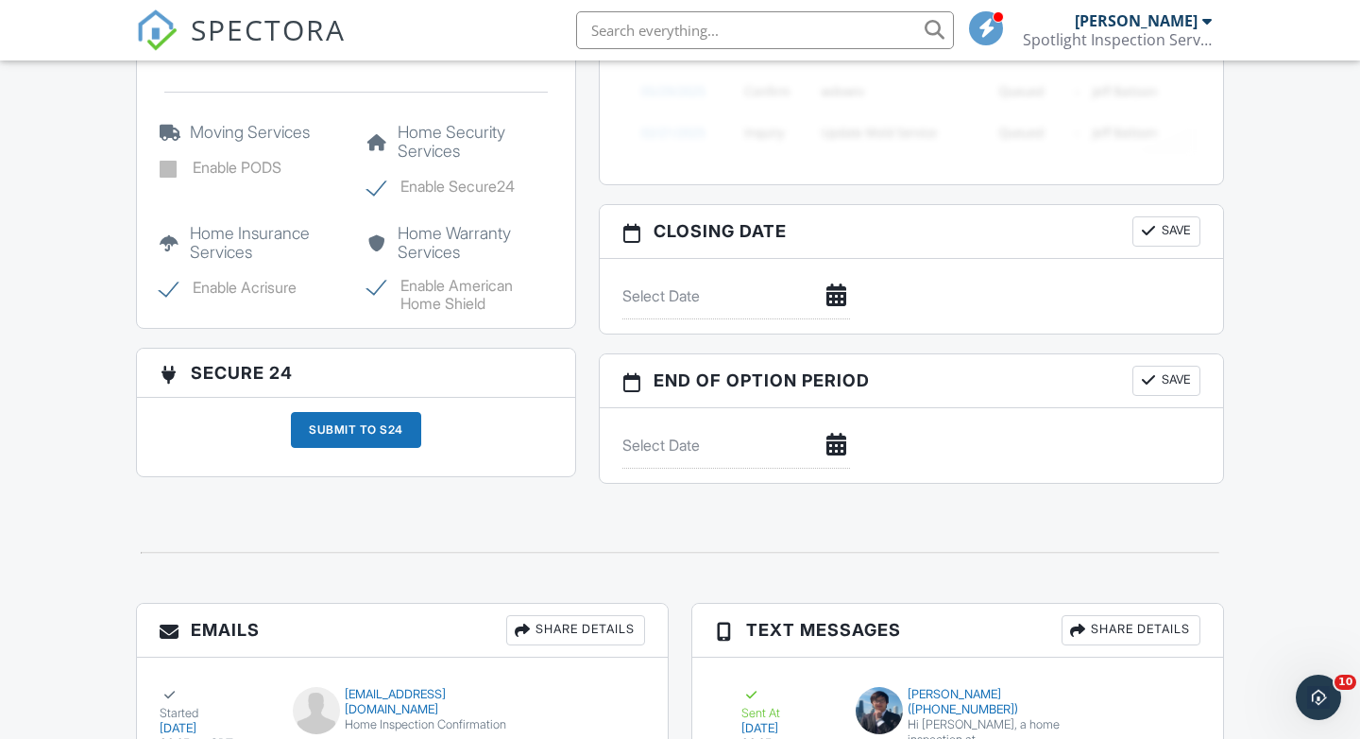
scroll to position [1988, 0]
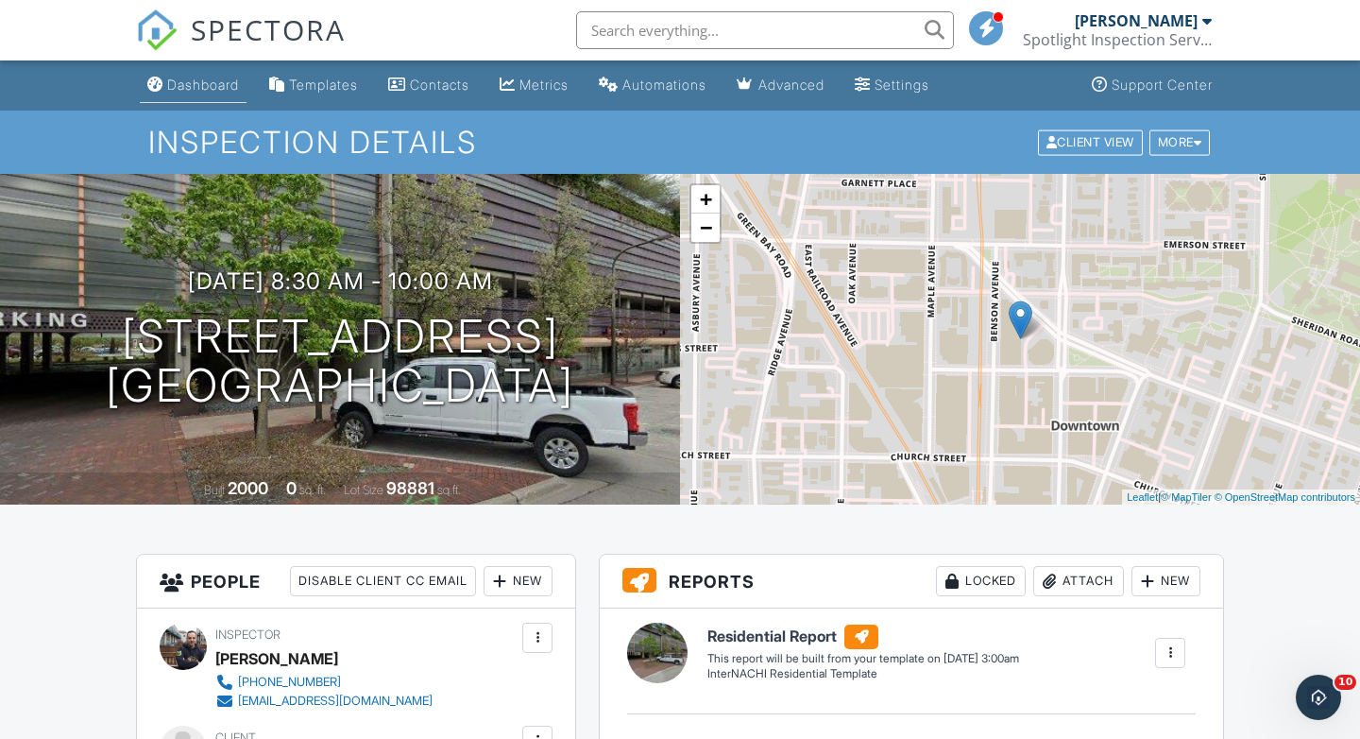
click at [201, 83] on div "Dashboard" at bounding box center [203, 85] width 72 height 16
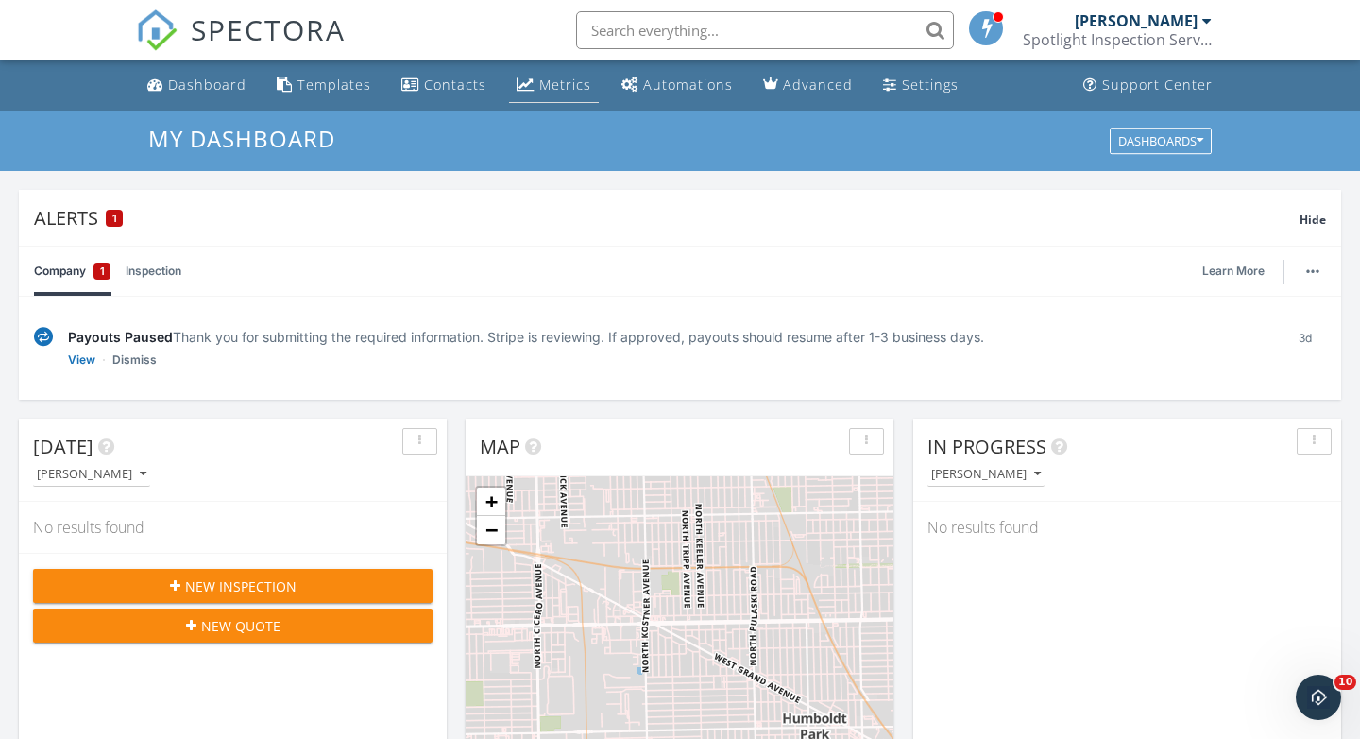
click at [555, 84] on div "Metrics" at bounding box center [565, 85] width 52 height 18
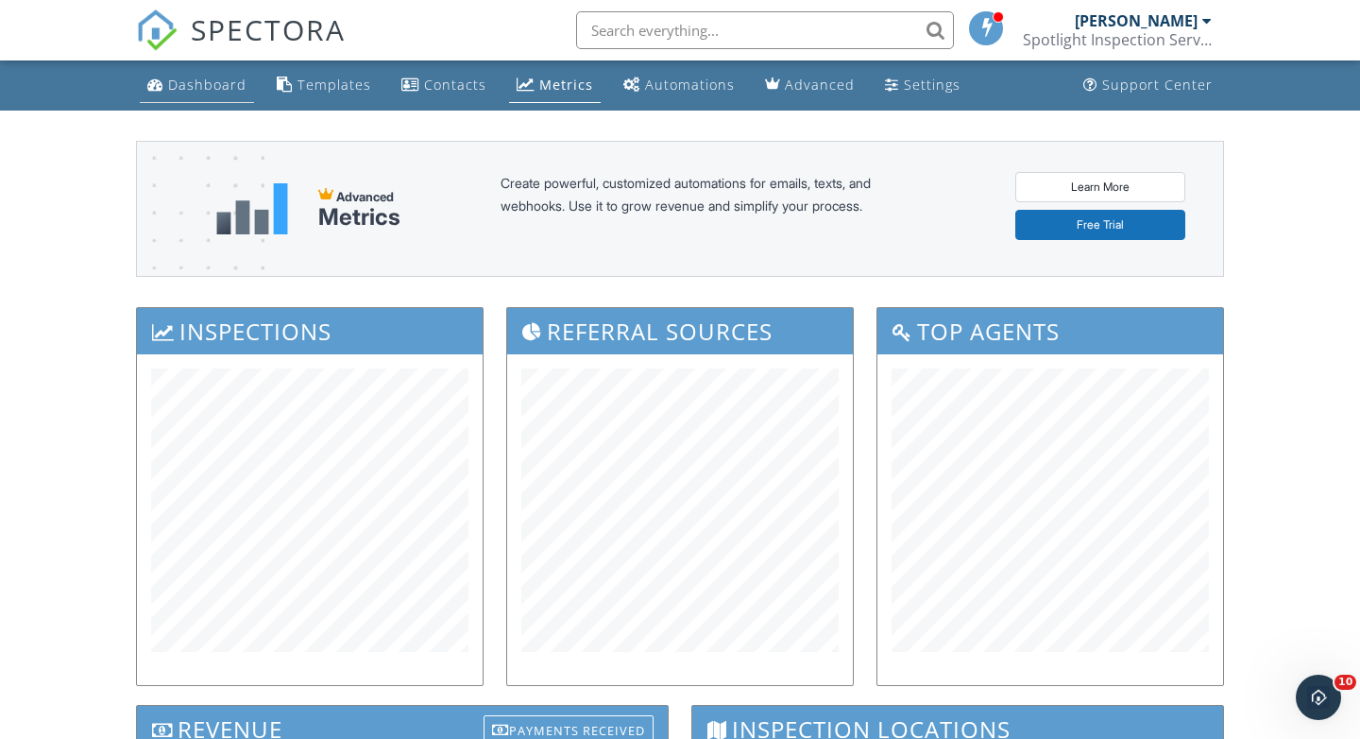
click at [213, 87] on div "Dashboard" at bounding box center [207, 85] width 78 height 18
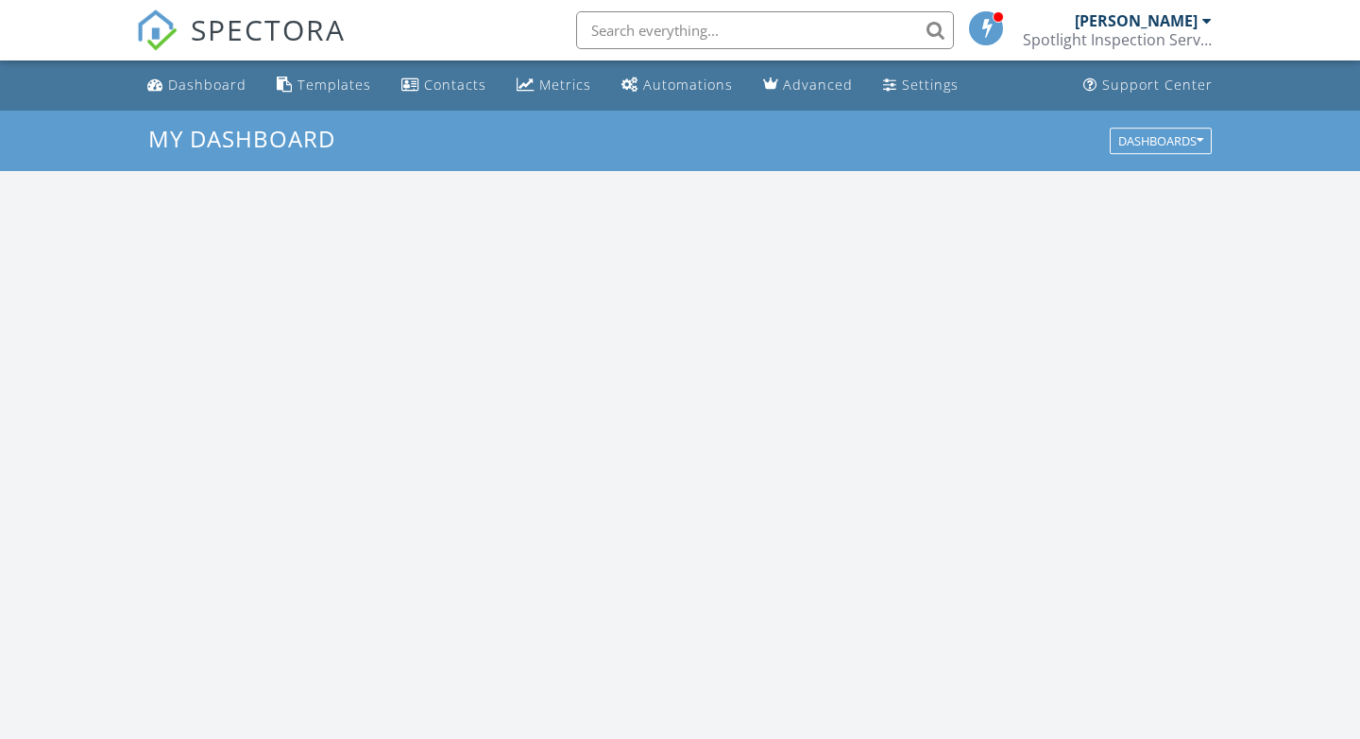
scroll to position [1720, 1361]
